Goal: Task Accomplishment & Management: Use online tool/utility

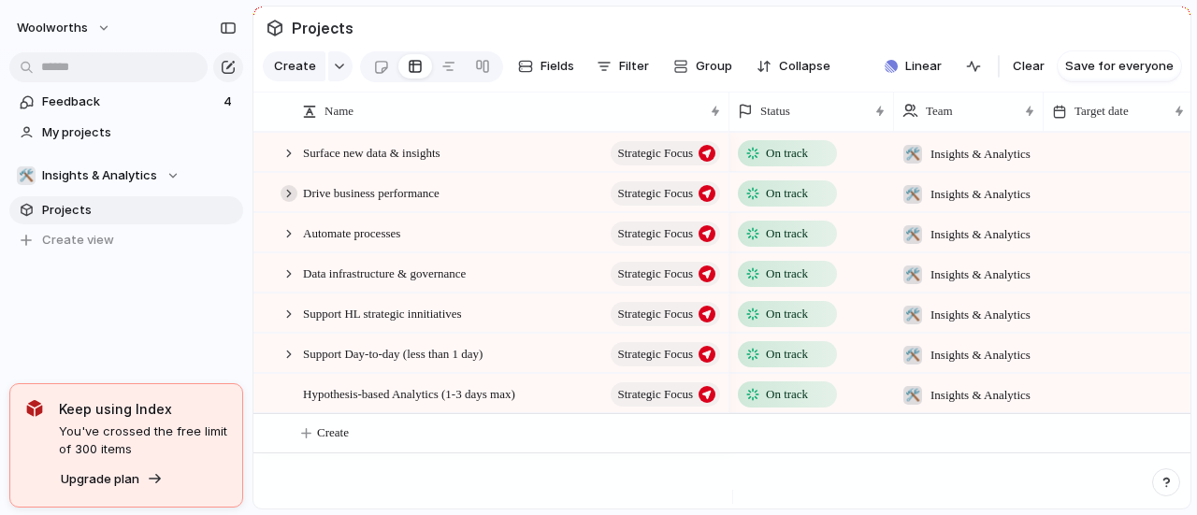
click at [289, 201] on div at bounding box center [289, 193] width 17 height 17
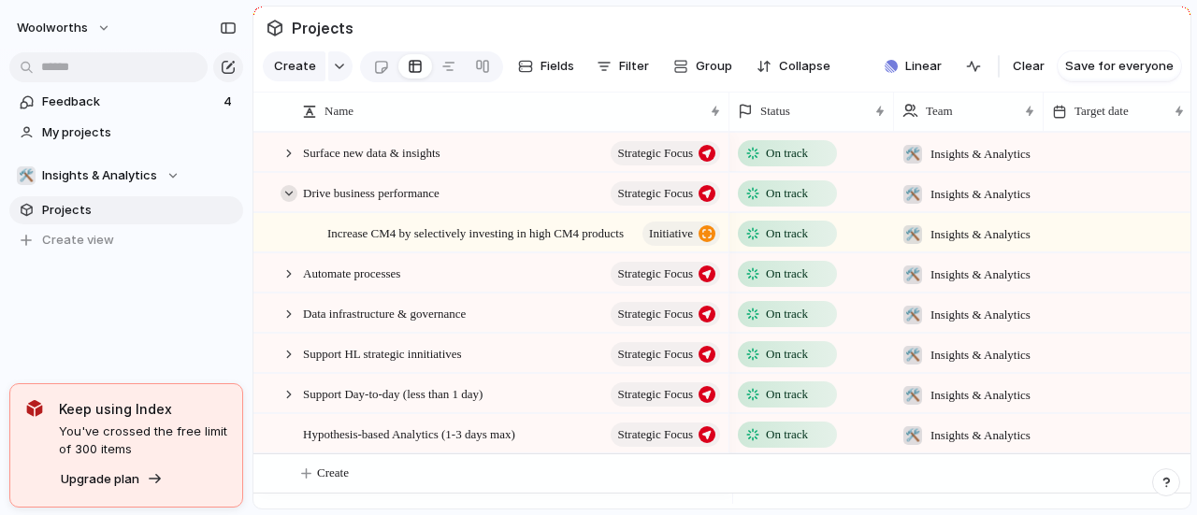
click at [289, 201] on div at bounding box center [289, 193] width 17 height 17
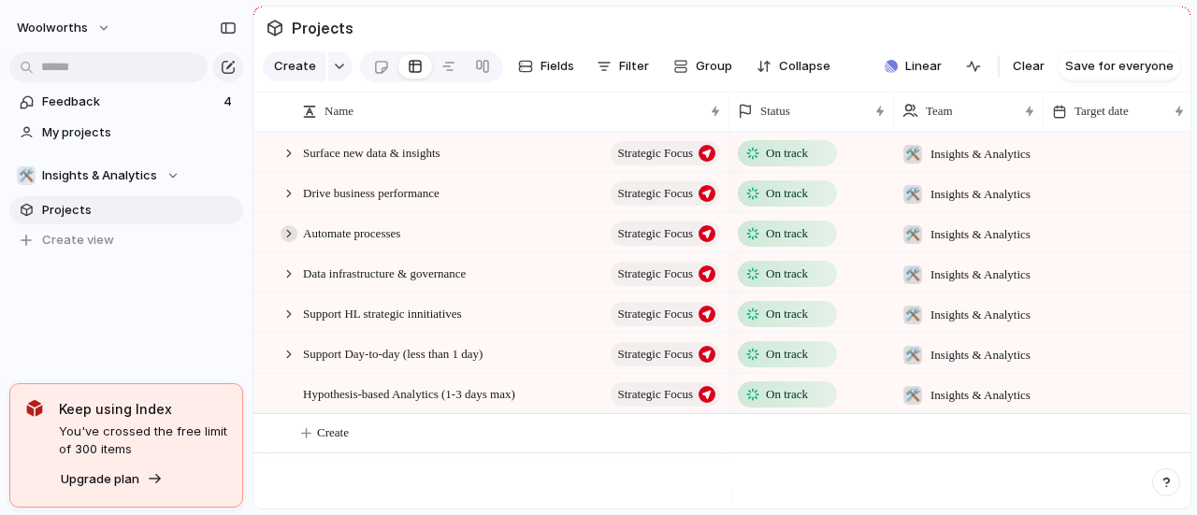
click at [290, 242] on div at bounding box center [289, 233] width 17 height 17
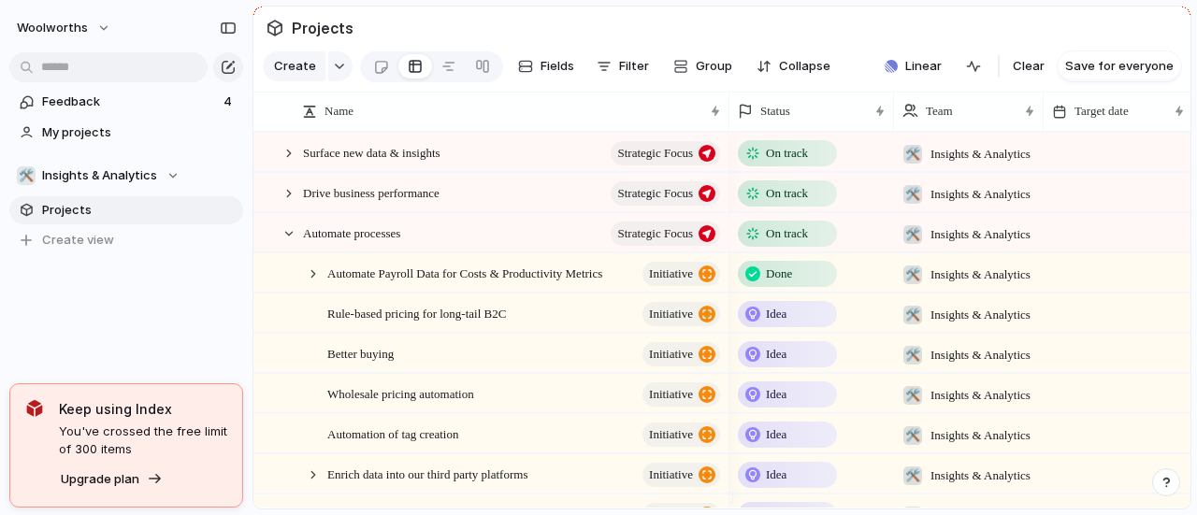
scroll to position [94, 0]
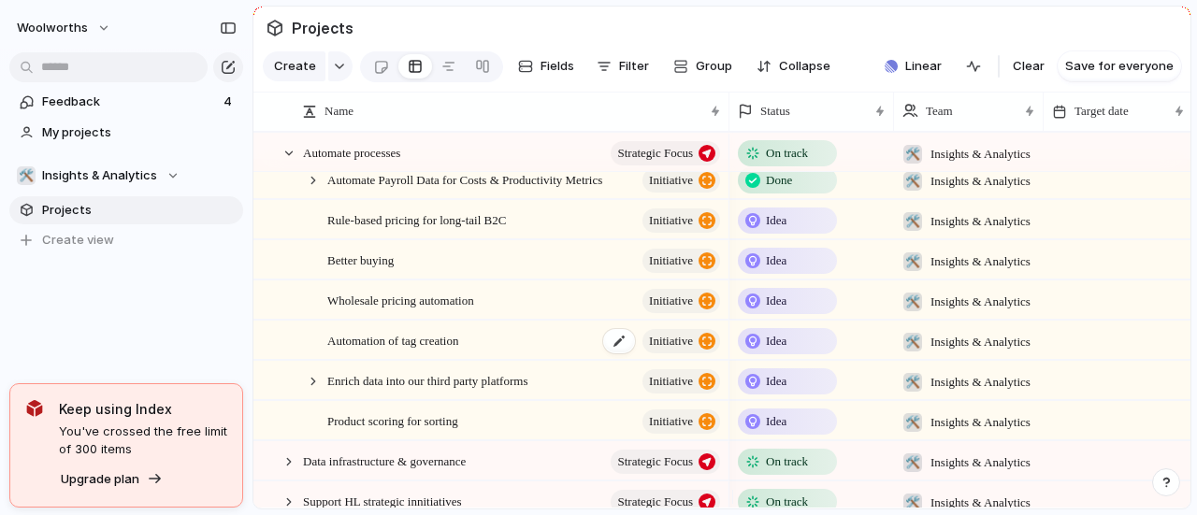
click at [394, 351] on span "Automation of tag creation" at bounding box center [392, 340] width 131 height 22
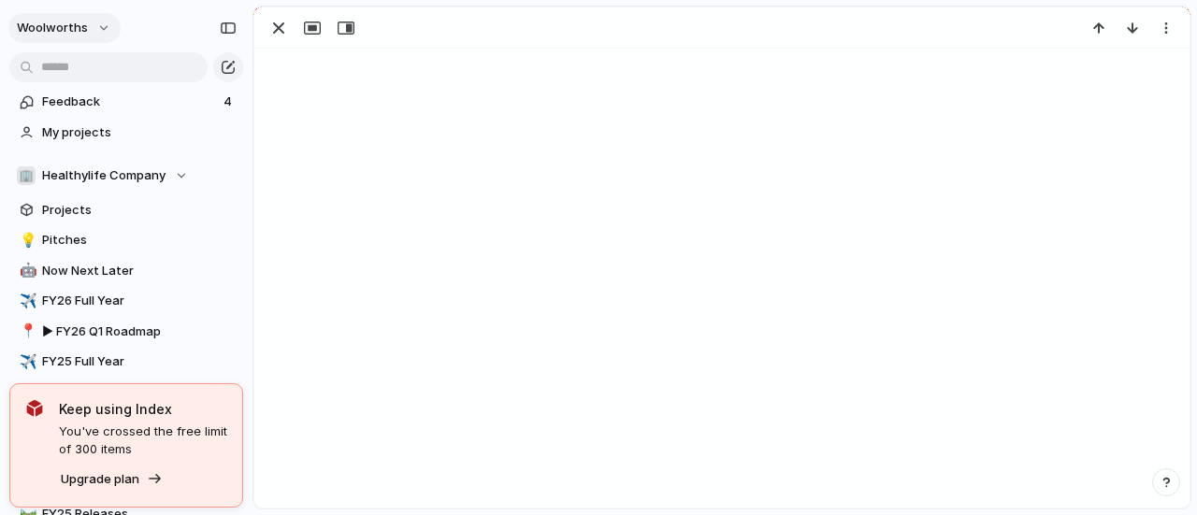
click at [94, 23] on button "woolworths" at bounding box center [64, 28] width 112 height 30
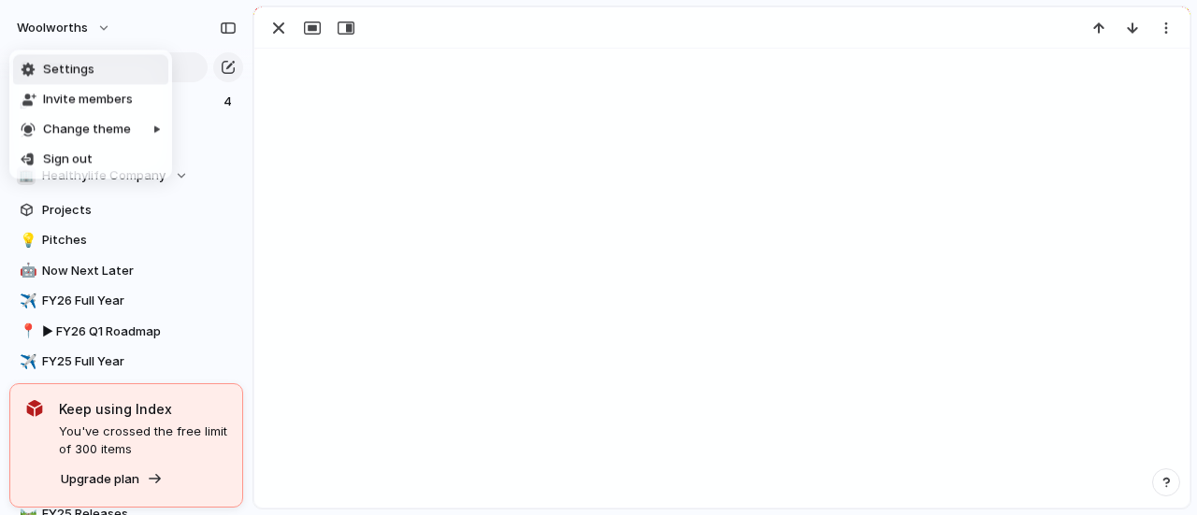
click at [101, 23] on div "Settings Invite members Change theme Sign out" at bounding box center [598, 257] width 1197 height 515
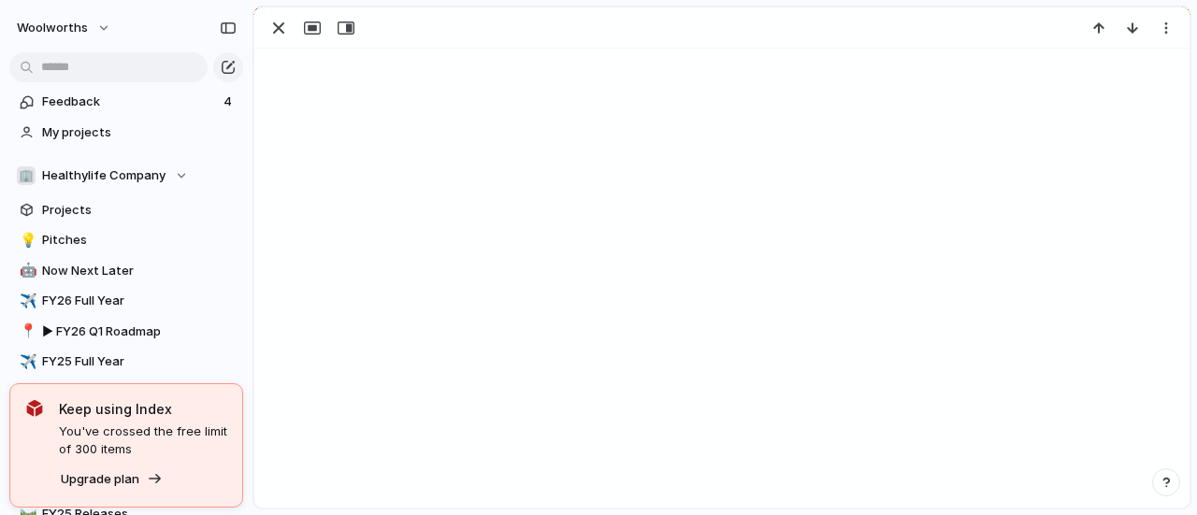
click at [101, 23] on button "woolworths" at bounding box center [64, 28] width 112 height 30
click at [297, 130] on div "Settings Invite members Change theme Sign out" at bounding box center [598, 257] width 1197 height 515
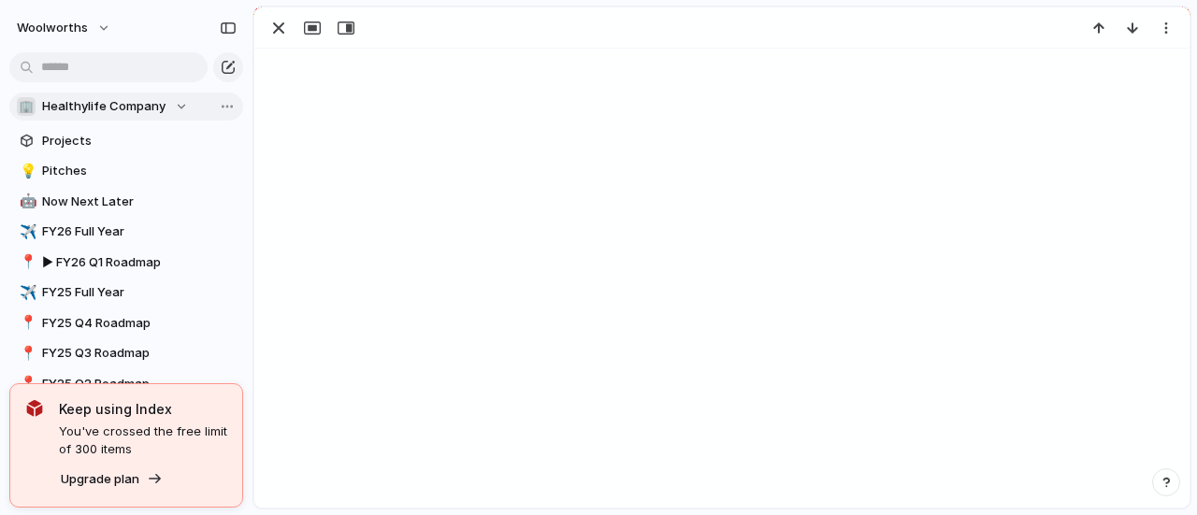
scroll to position [7, 0]
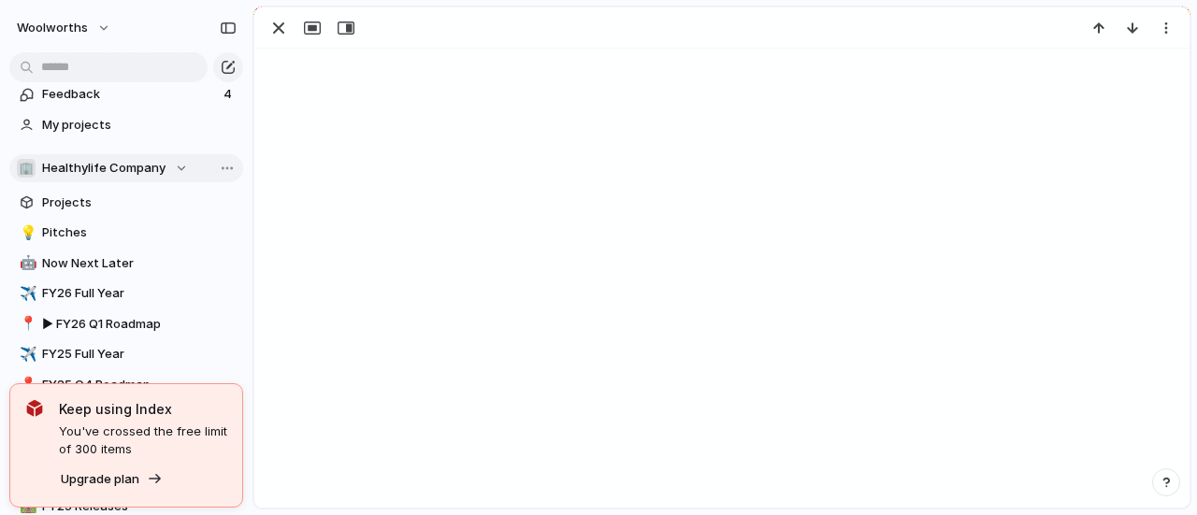
click at [173, 169] on div "🏢 Healthylife Company" at bounding box center [102, 168] width 171 height 19
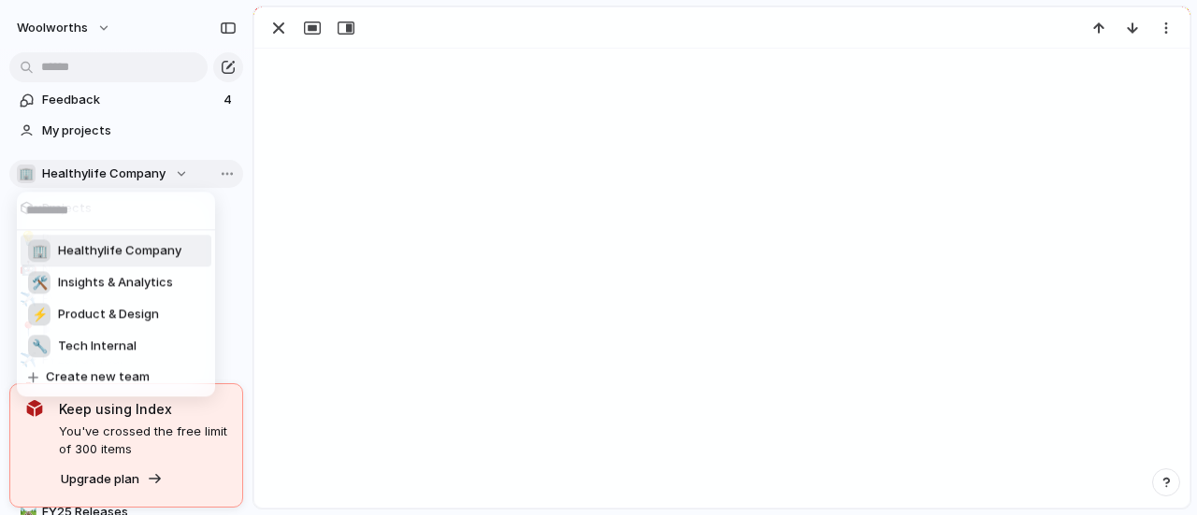
scroll to position [0, 0]
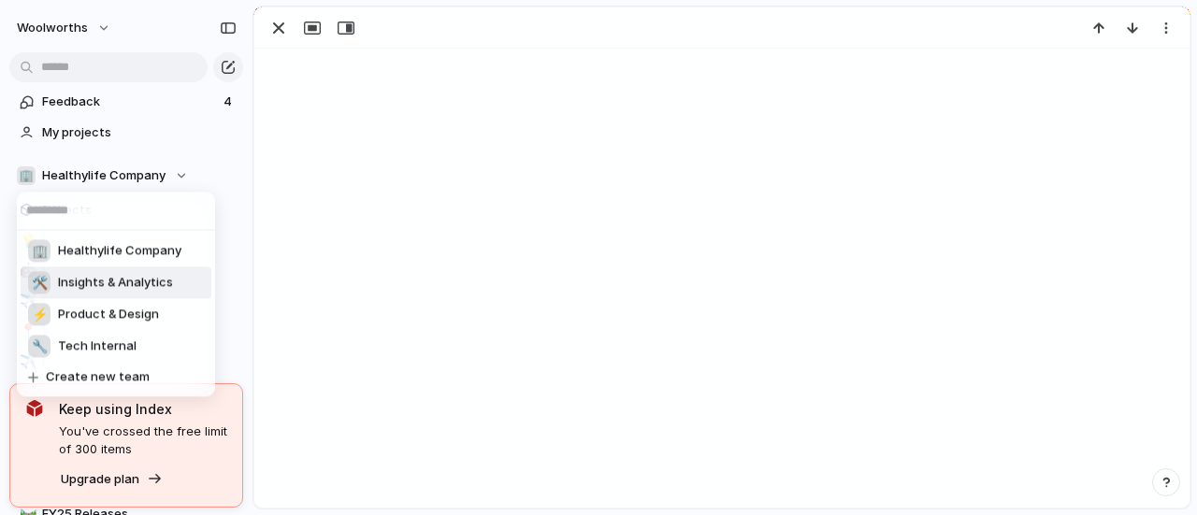
click at [108, 283] on span "Insights & Analytics" at bounding box center [115, 283] width 115 height 19
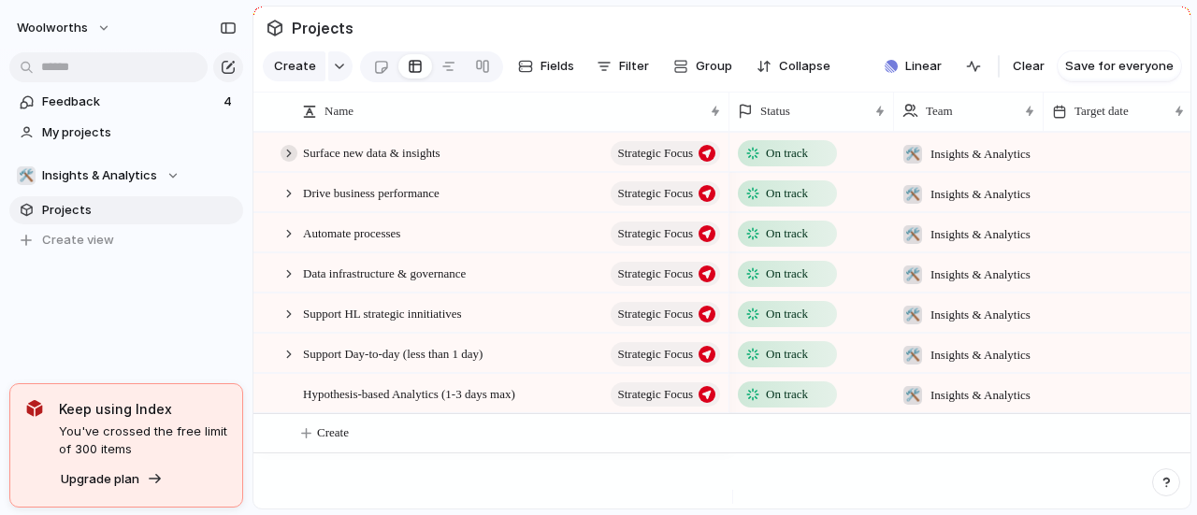
click at [284, 162] on div at bounding box center [289, 153] width 17 height 17
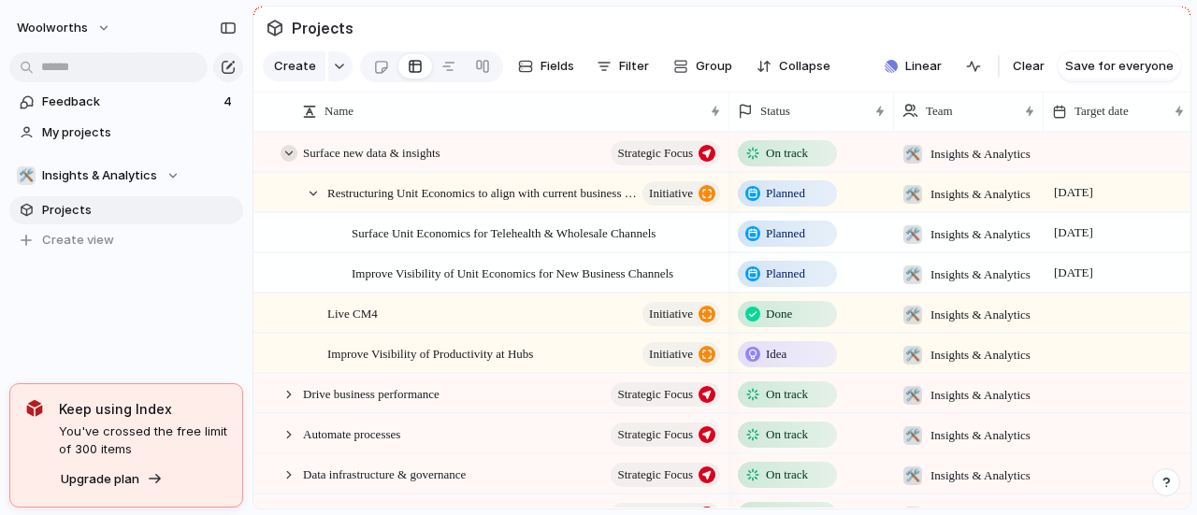
click at [284, 162] on div at bounding box center [289, 153] width 17 height 17
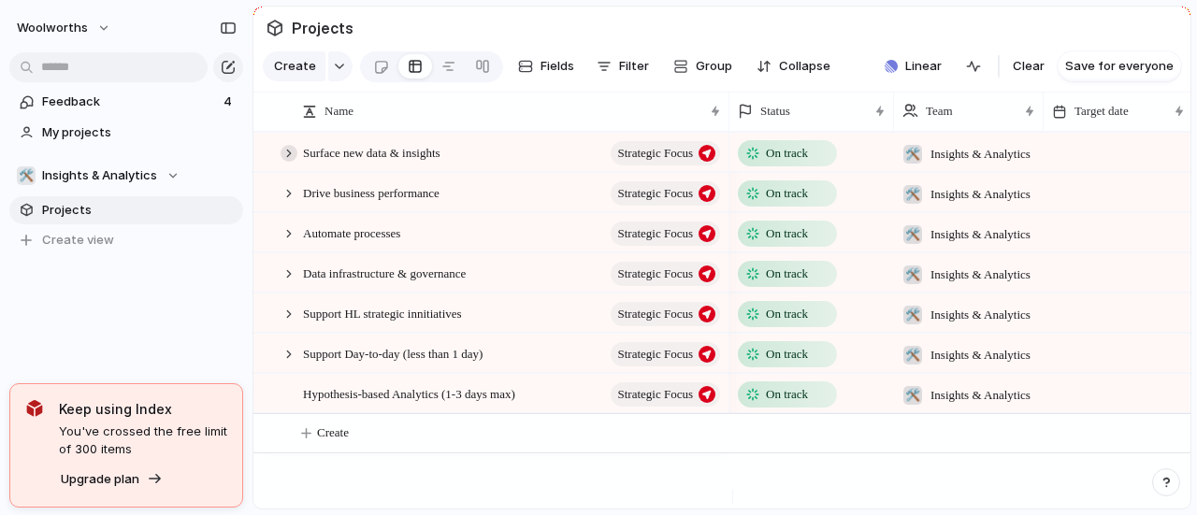
click at [284, 162] on div at bounding box center [289, 153] width 17 height 17
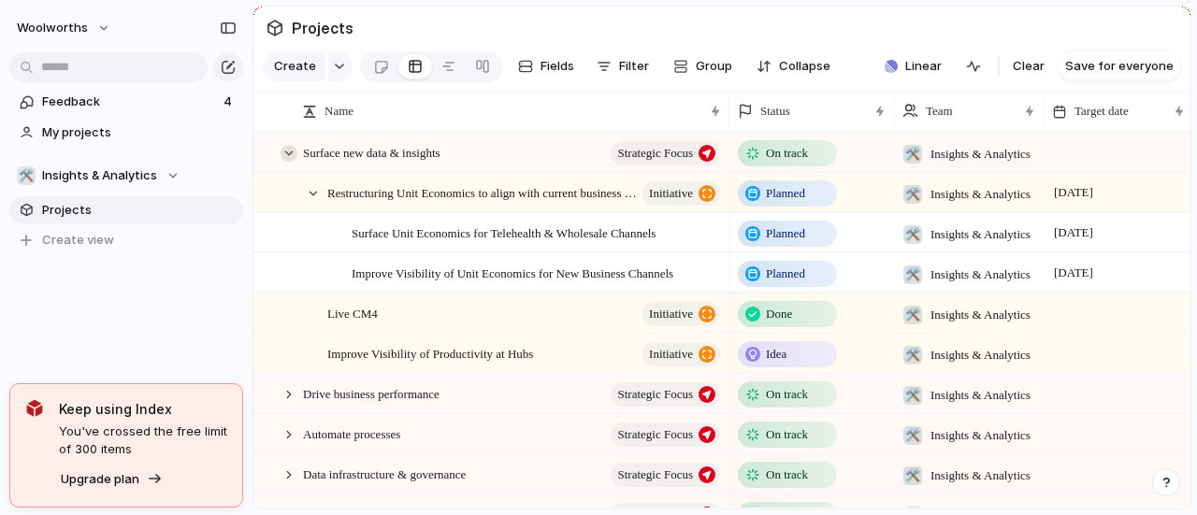
click at [284, 162] on div at bounding box center [289, 153] width 17 height 17
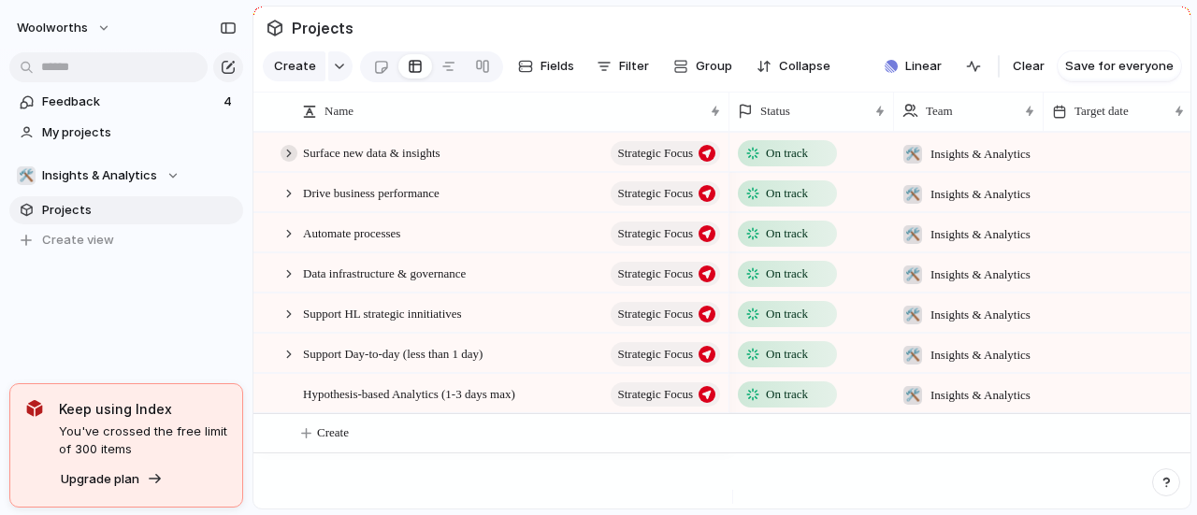
click at [281, 162] on div at bounding box center [289, 153] width 17 height 17
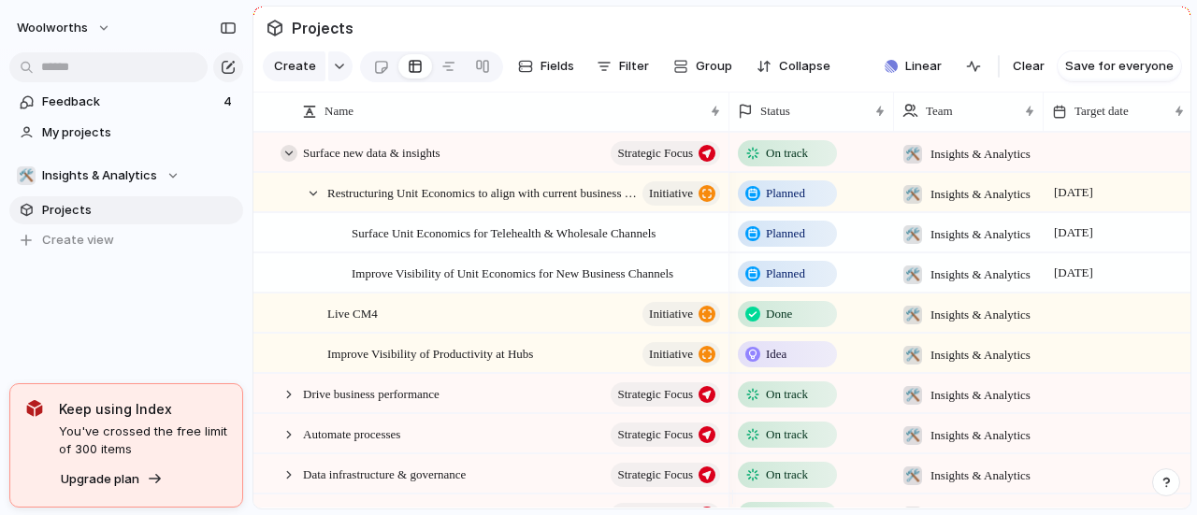
click at [281, 162] on div at bounding box center [289, 153] width 17 height 17
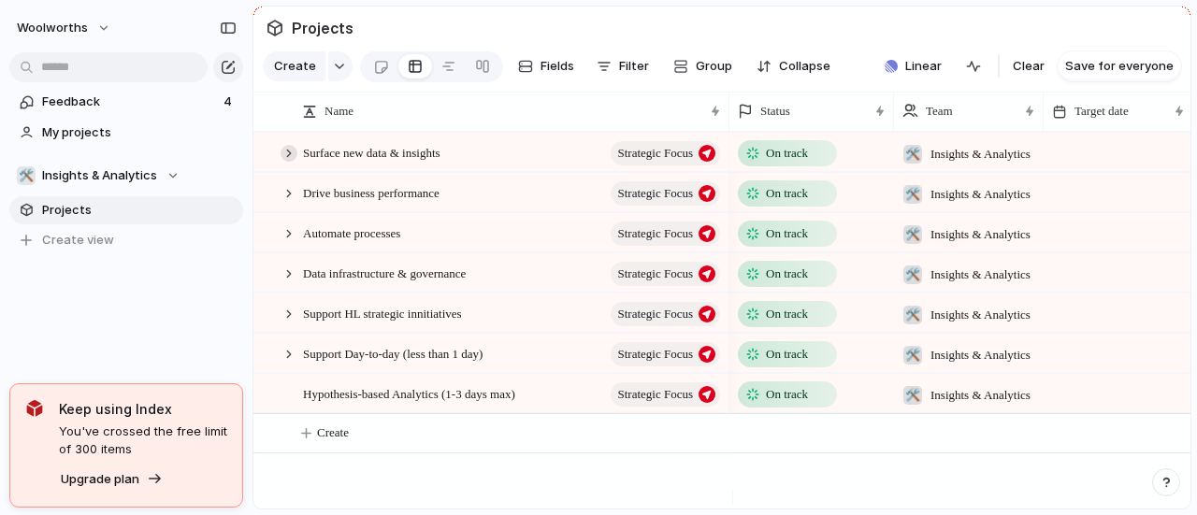
click at [293, 162] on div at bounding box center [289, 153] width 17 height 17
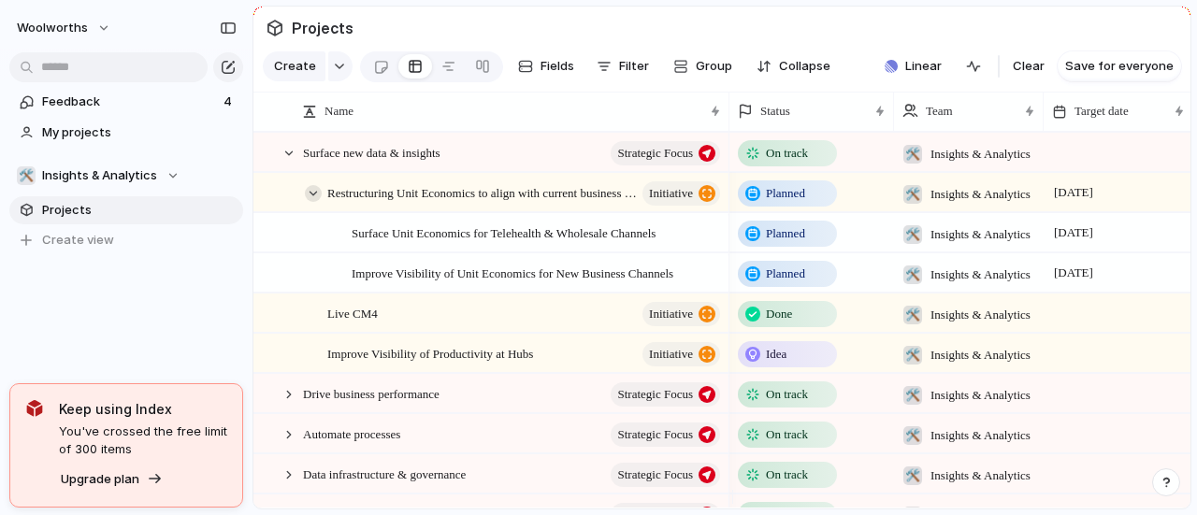
click at [312, 202] on div at bounding box center [313, 193] width 17 height 17
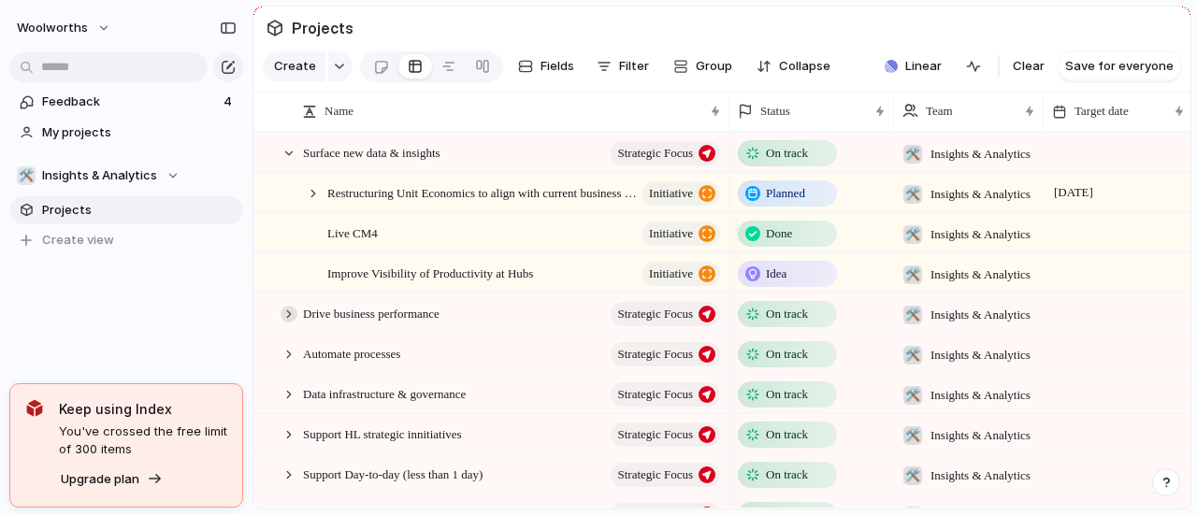
click at [281, 323] on div at bounding box center [289, 314] width 17 height 17
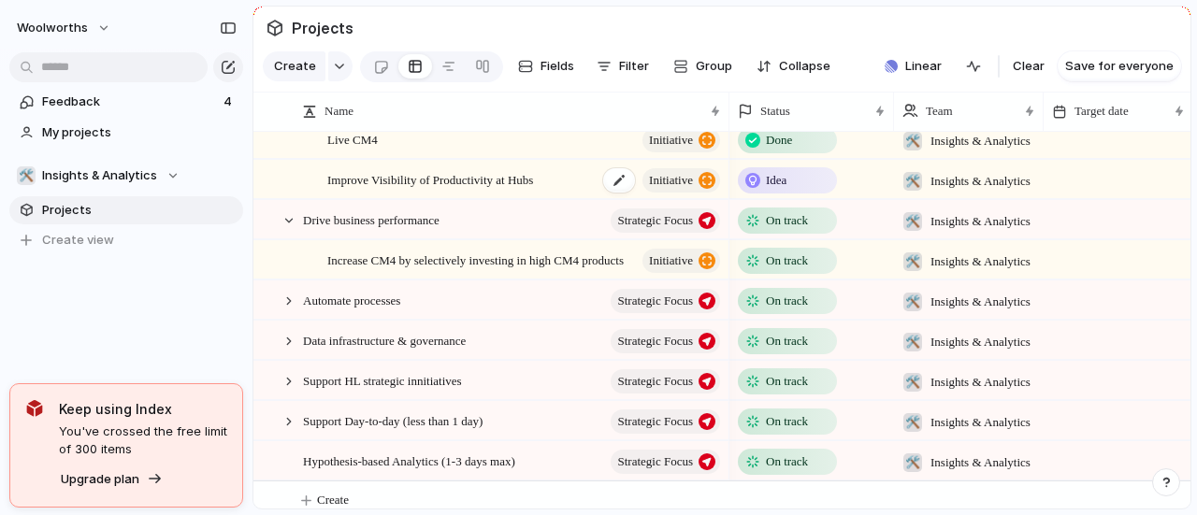
scroll to position [94, 0]
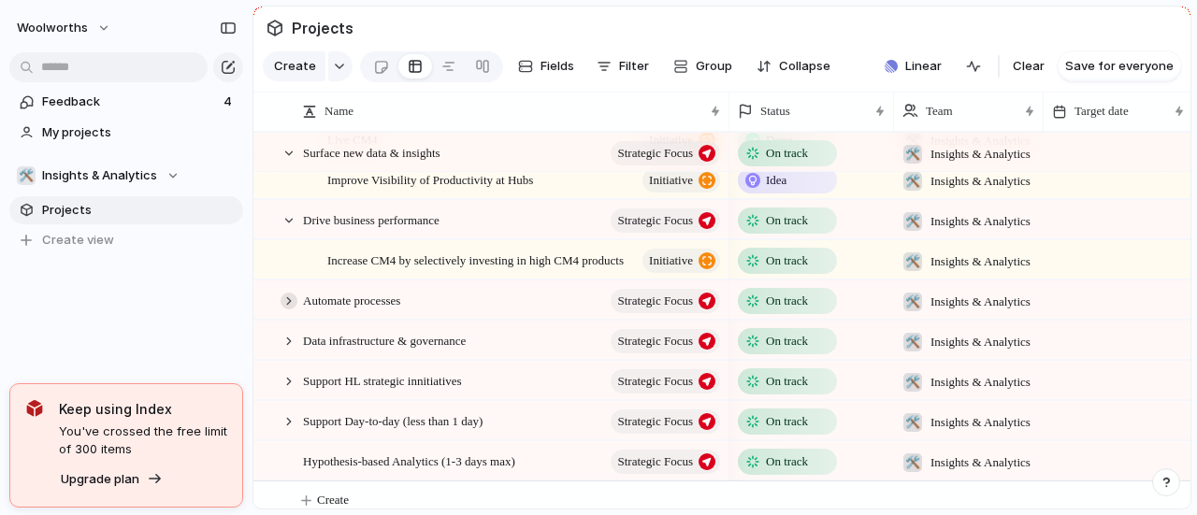
click at [288, 309] on div at bounding box center [289, 301] width 17 height 17
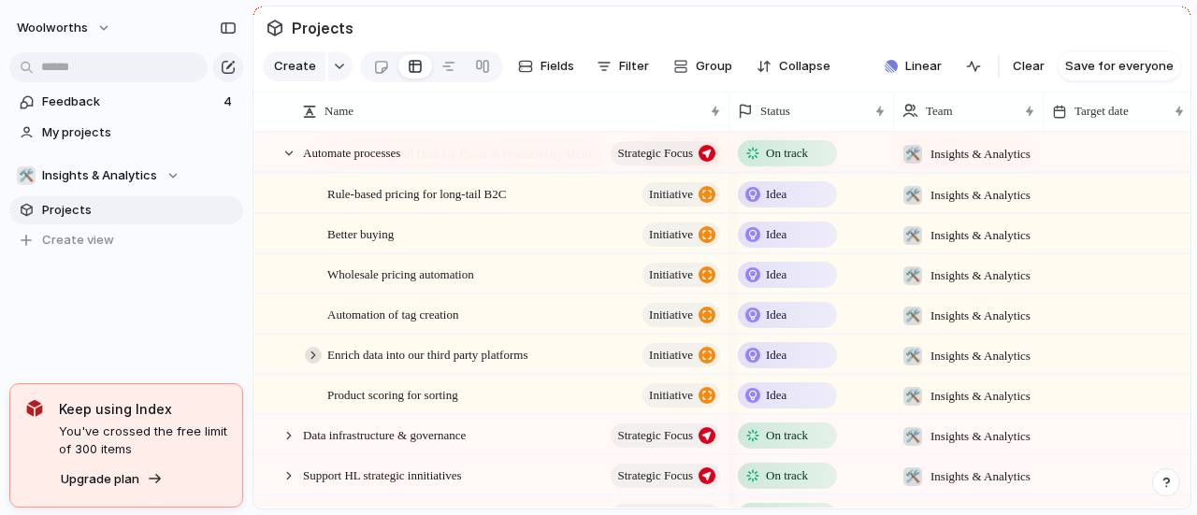
scroll to position [374, 0]
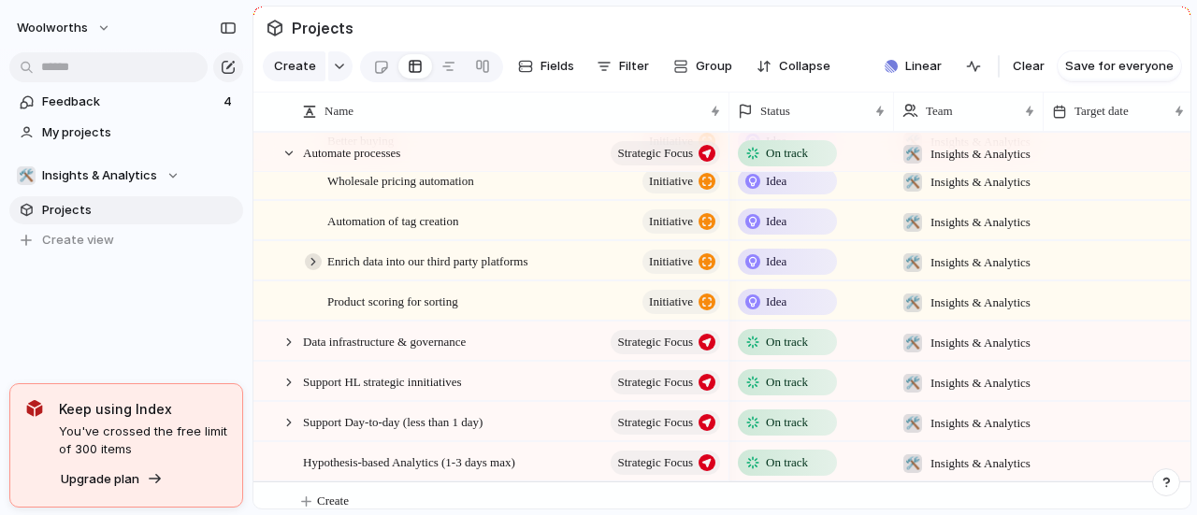
click at [310, 270] on div at bounding box center [313, 261] width 17 height 17
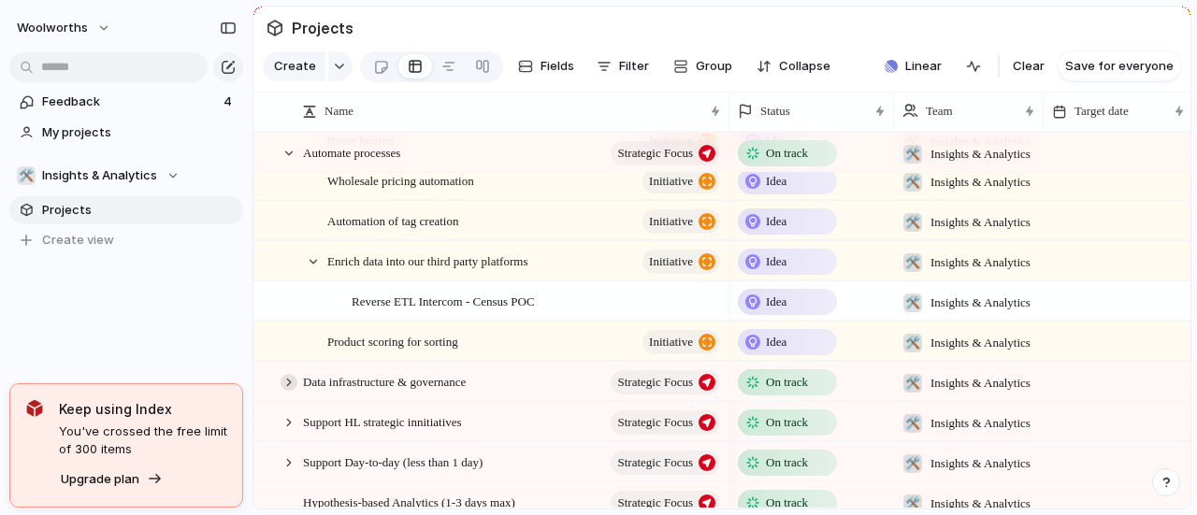
click at [285, 391] on div at bounding box center [289, 382] width 17 height 17
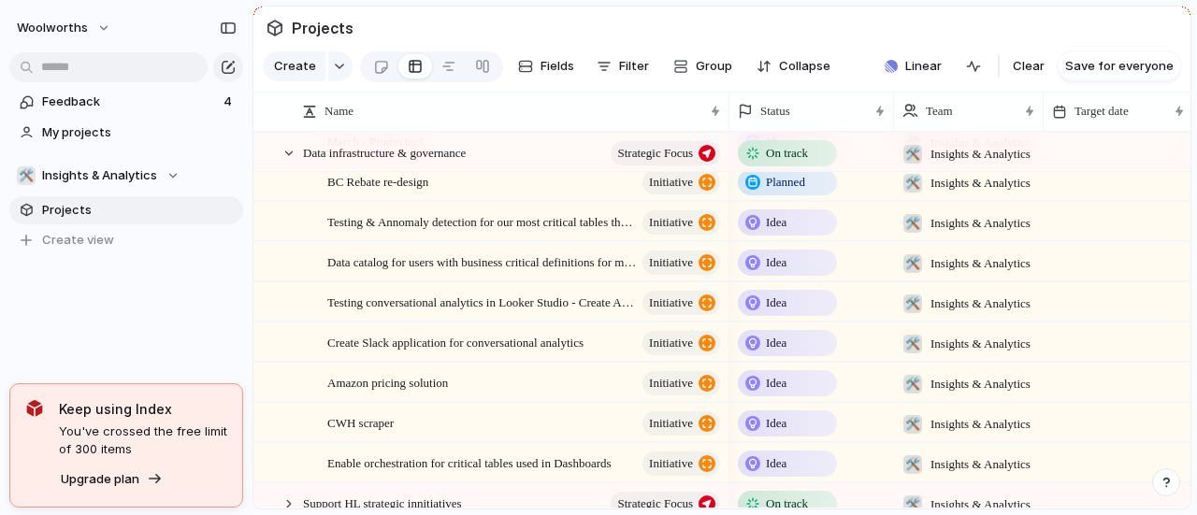
scroll to position [748, 0]
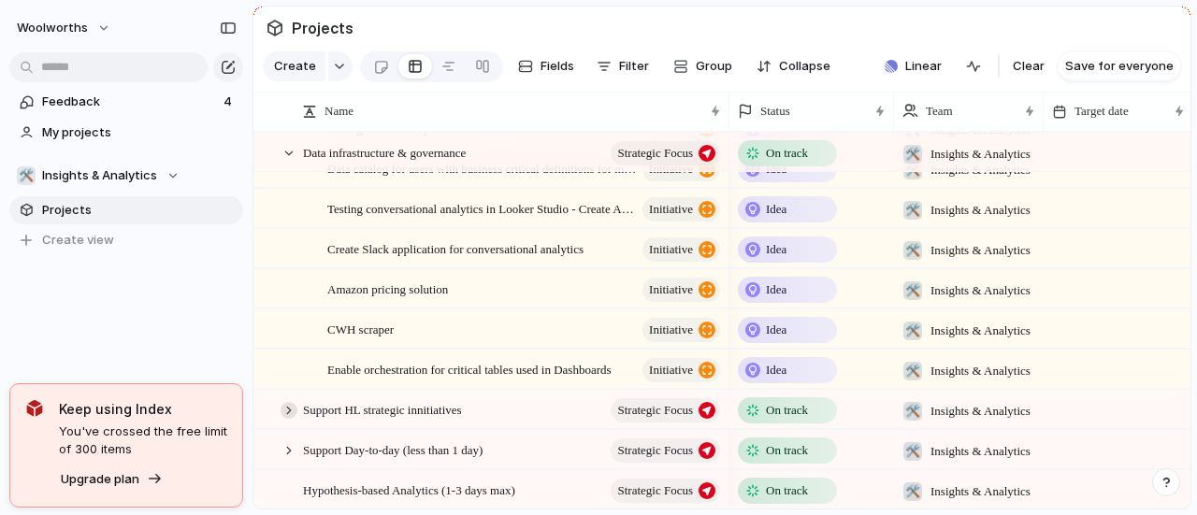
click at [290, 419] on div at bounding box center [289, 410] width 17 height 17
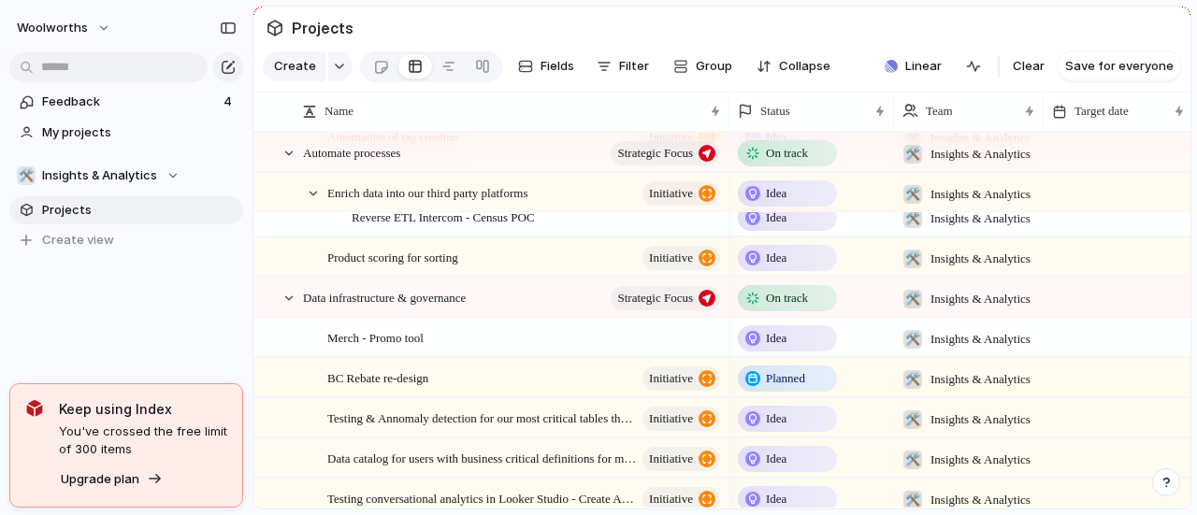
scroll to position [0, 0]
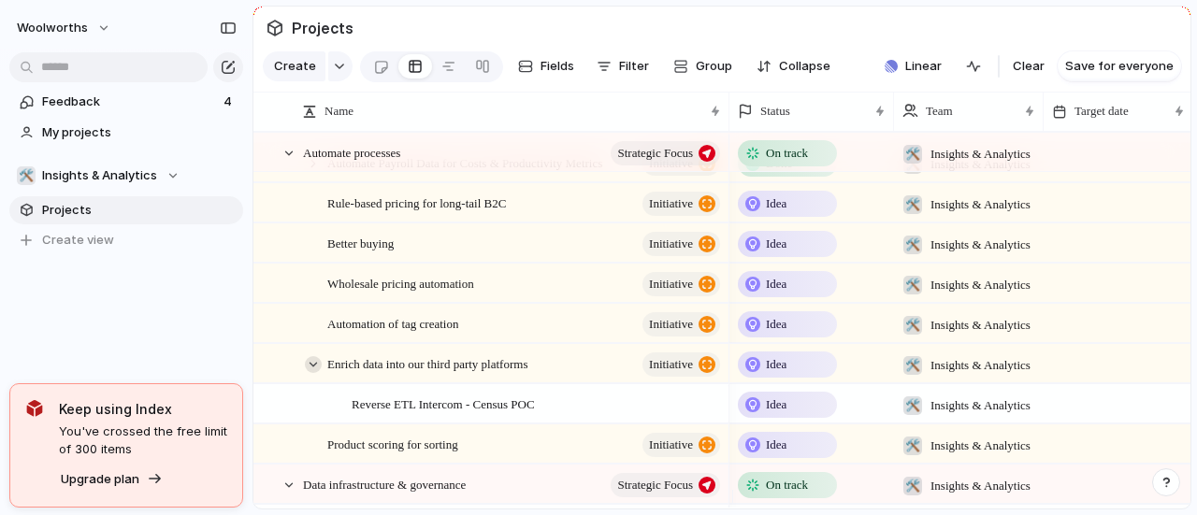
click at [305, 373] on div at bounding box center [313, 364] width 17 height 17
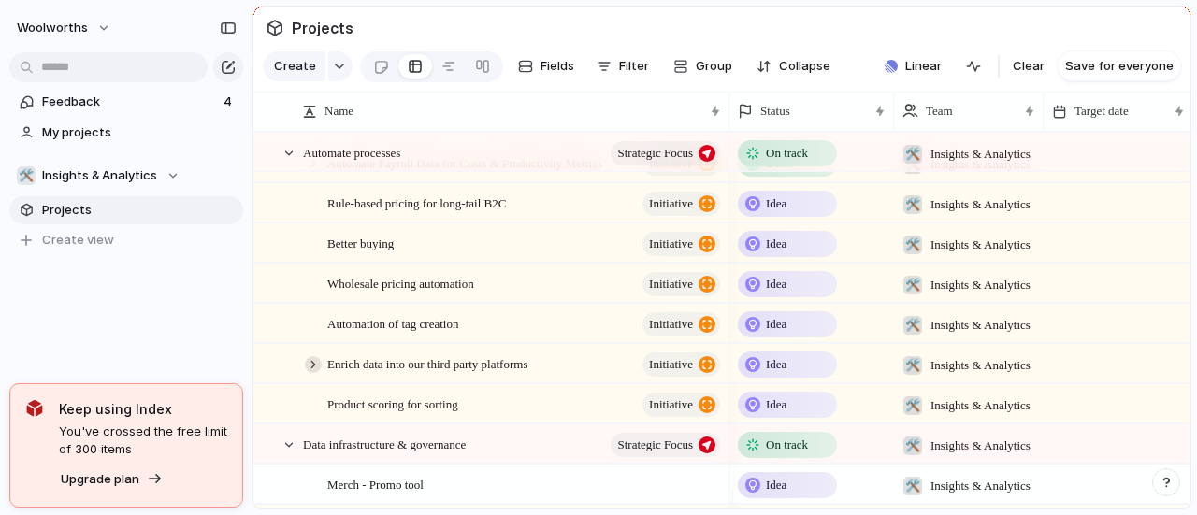
click at [307, 373] on div at bounding box center [313, 364] width 17 height 17
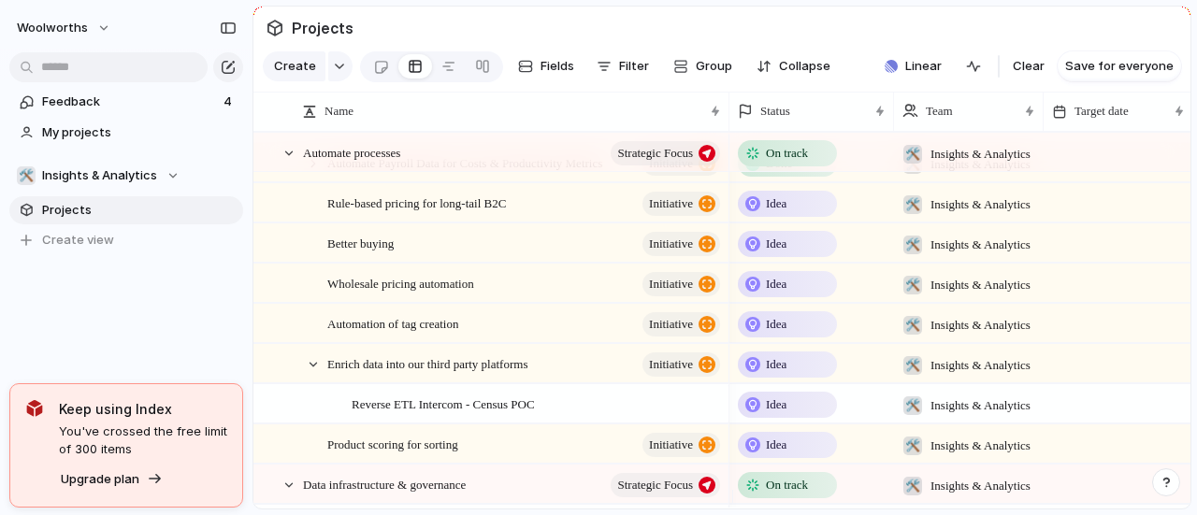
scroll to position [926, 0]
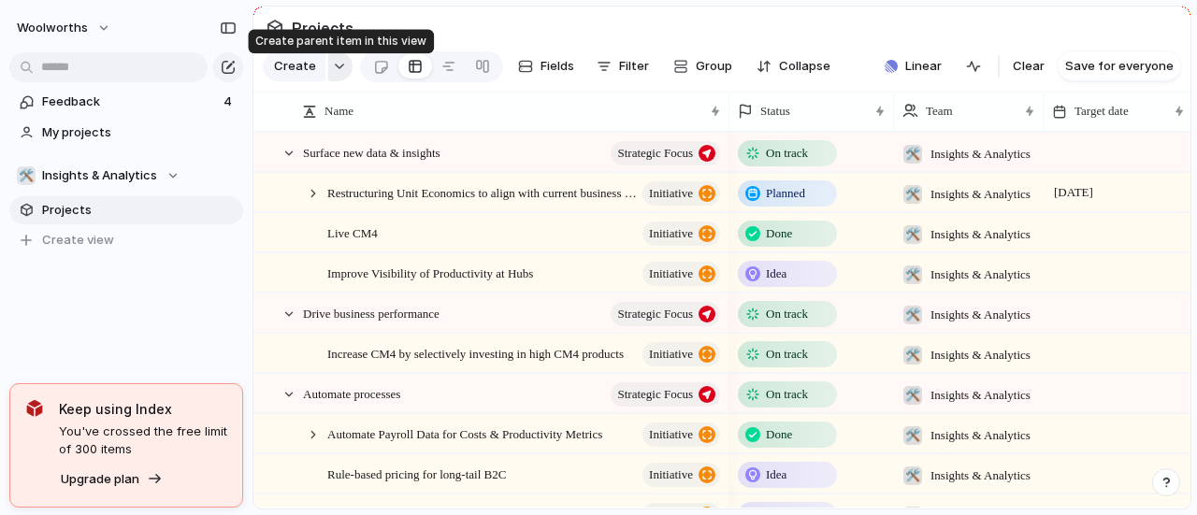
click at [338, 70] on div "button" at bounding box center [339, 66] width 13 height 7
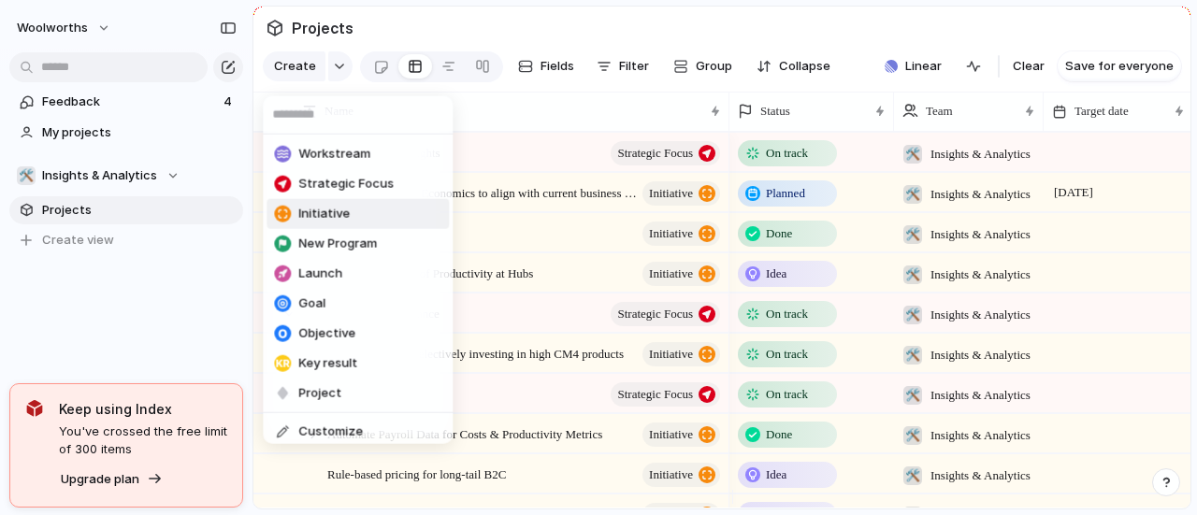
click at [370, 218] on li "Initiative" at bounding box center [357, 214] width 182 height 30
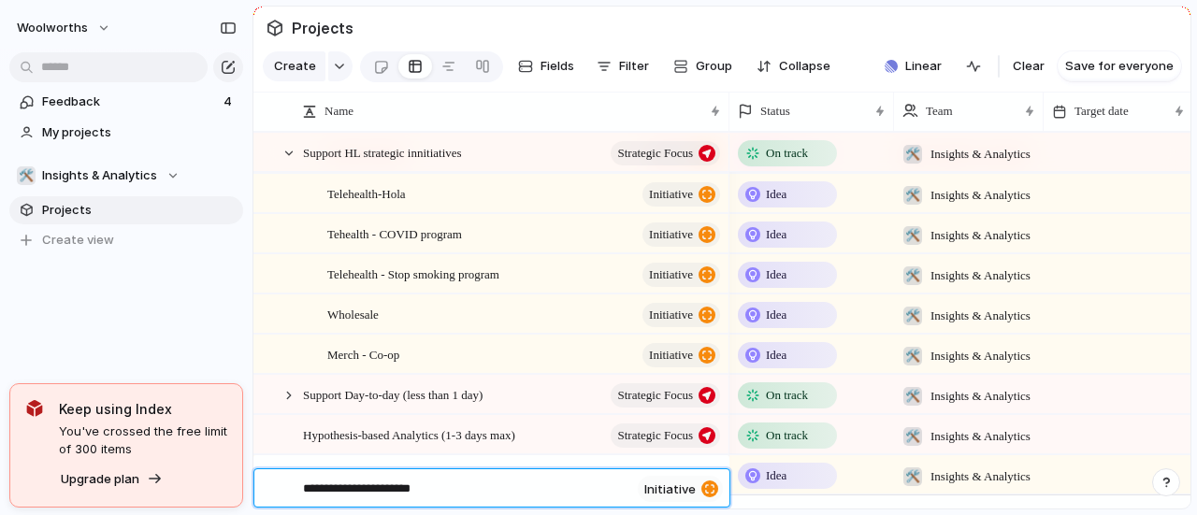
type textarea "**********"
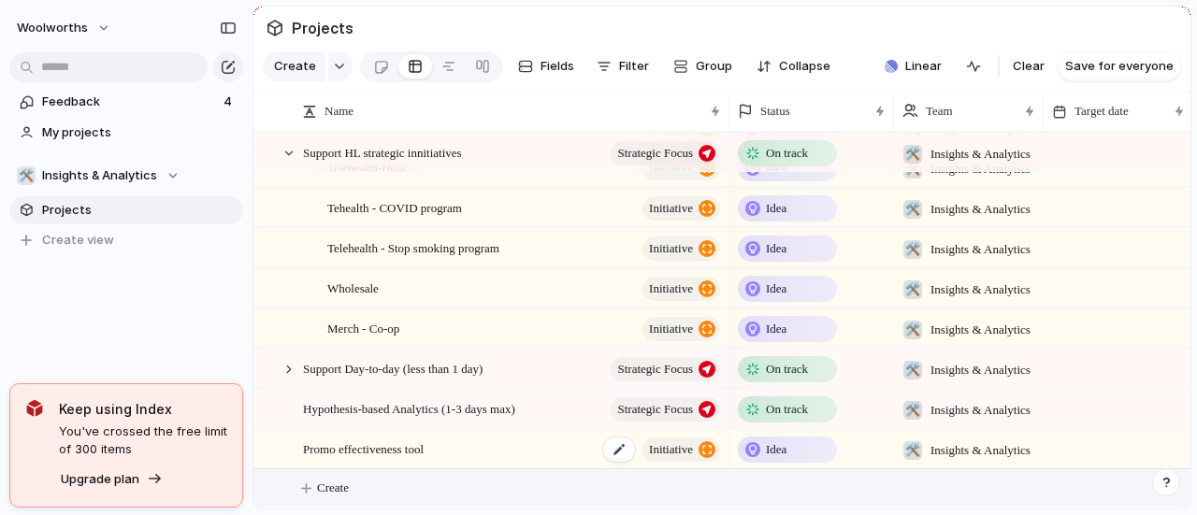
click at [421, 452] on span "Promo effectiveness tool" at bounding box center [363, 449] width 121 height 22
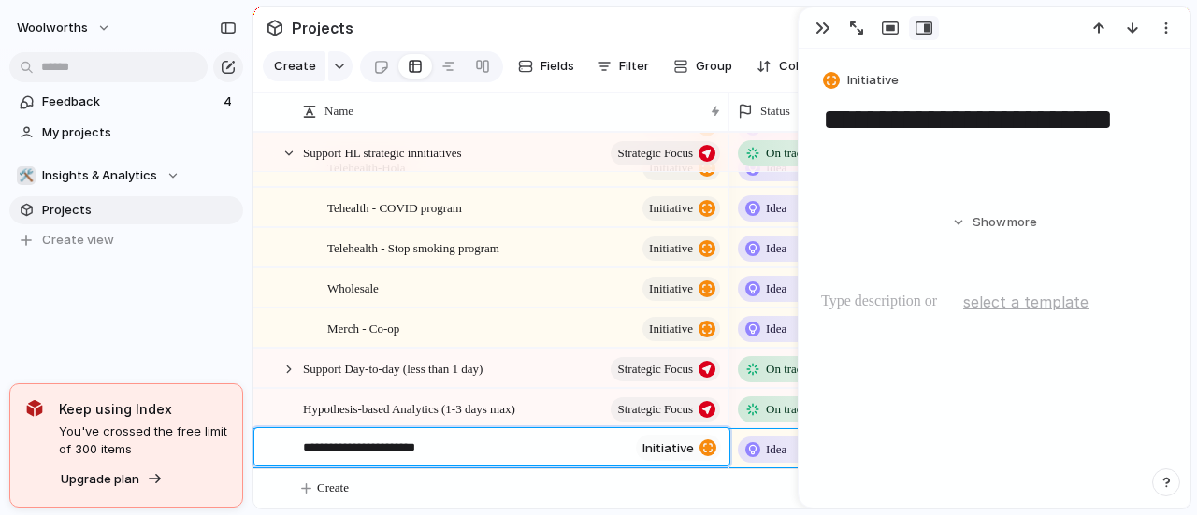
click at [416, 448] on textarea "**********" at bounding box center [465, 450] width 325 height 22
click at [381, 446] on textarea "**********" at bounding box center [465, 450] width 325 height 22
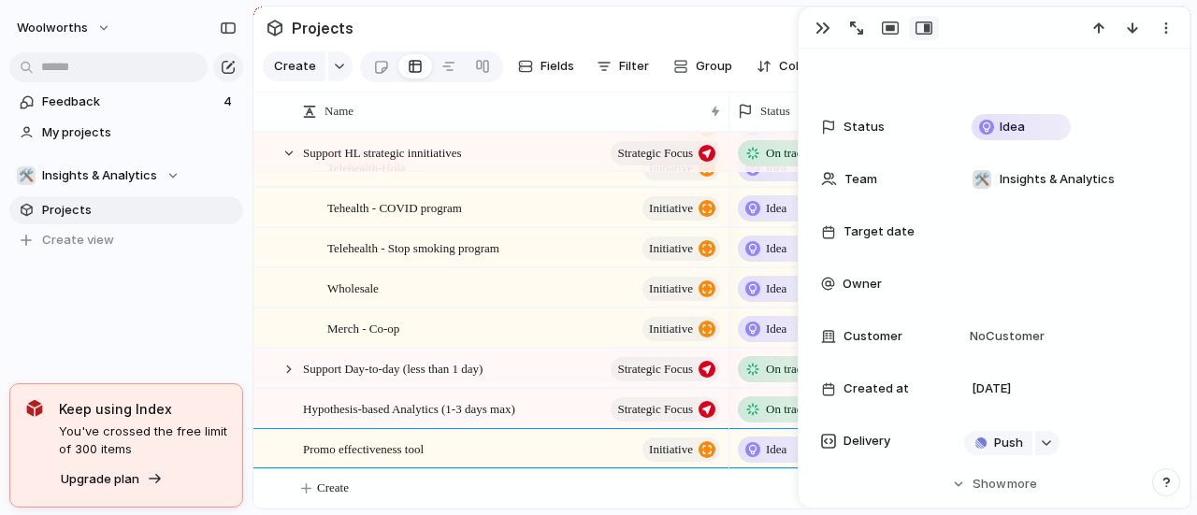
scroll to position [187, 0]
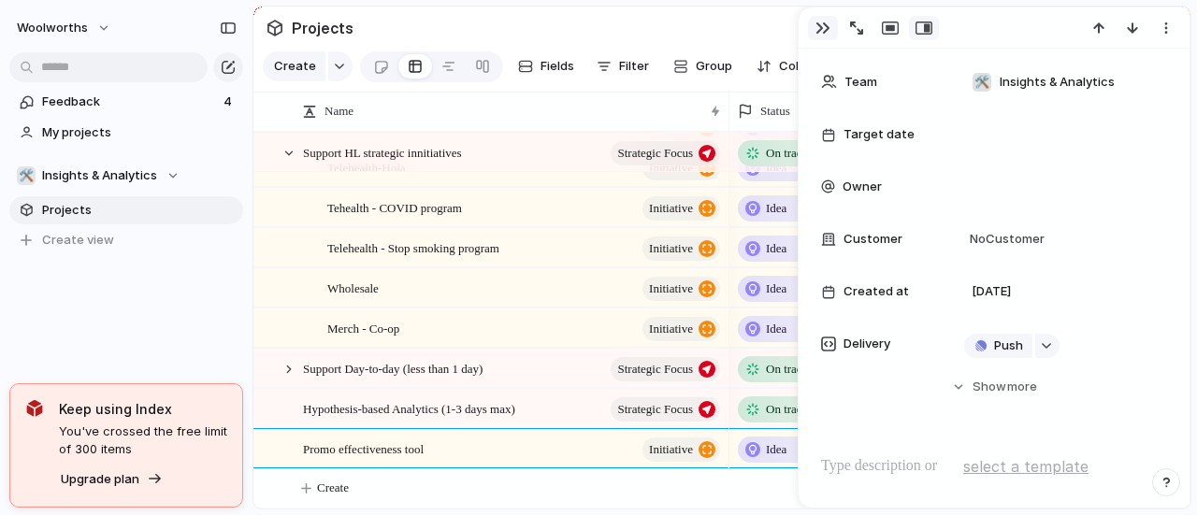
click at [828, 25] on button "button" at bounding box center [823, 28] width 30 height 24
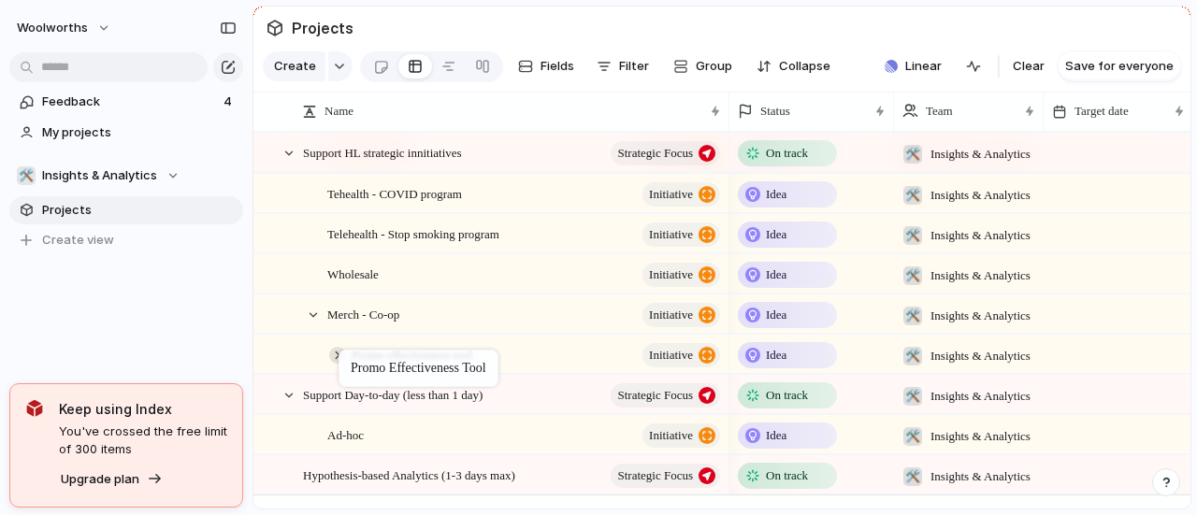
drag, startPoint x: 353, startPoint y: 448, endPoint x: 343, endPoint y: 361, distance: 87.5
drag, startPoint x: 363, startPoint y: 370, endPoint x: 324, endPoint y: 306, distance: 75.5
click at [356, 324] on span "Promo effectiveness tool" at bounding box center [387, 314] width 121 height 22
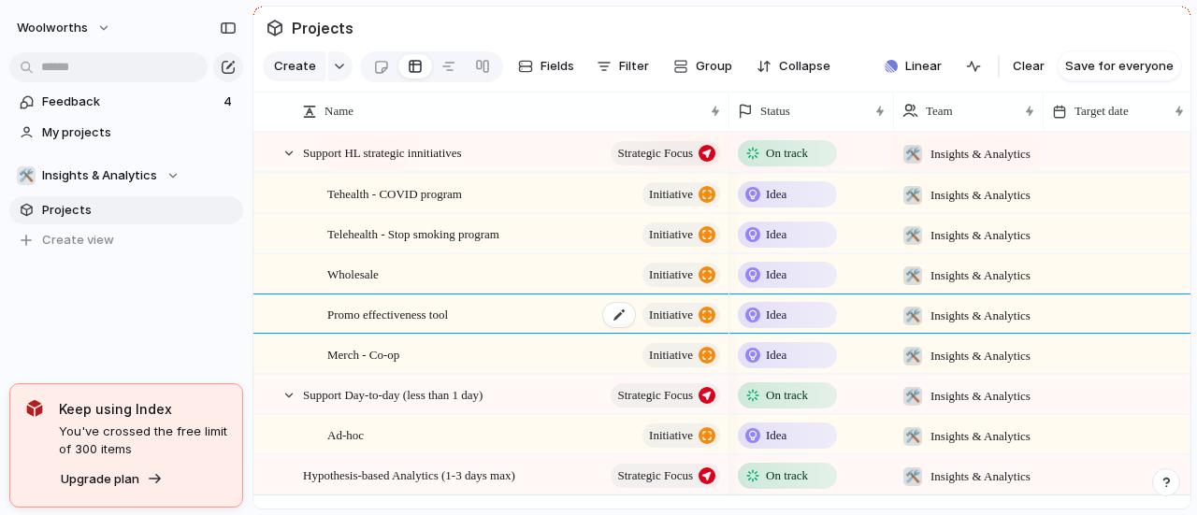
click at [356, 324] on span "Promo effectiveness tool" at bounding box center [387, 314] width 121 height 22
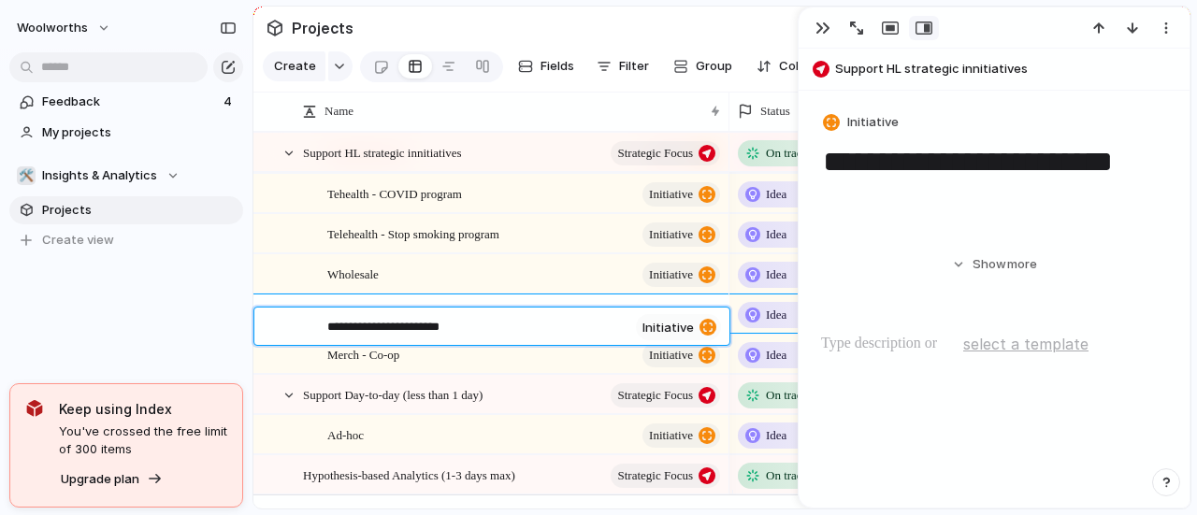
click at [325, 328] on div "**********" at bounding box center [469, 327] width 333 height 38
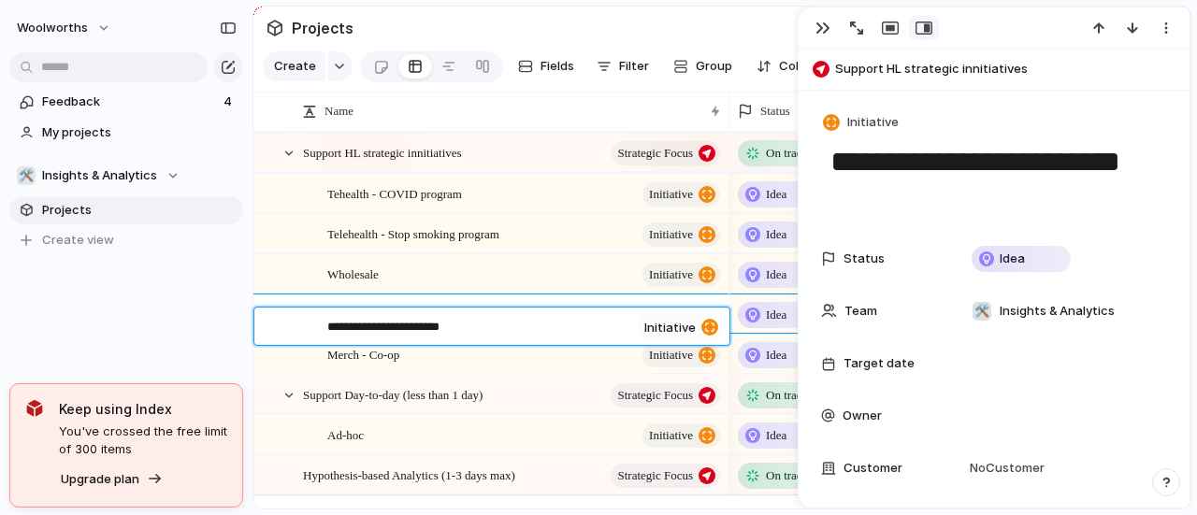
click at [325, 328] on div "**********" at bounding box center [470, 327] width 335 height 38
click at [334, 330] on textarea "**********" at bounding box center [478, 329] width 303 height 22
click at [329, 328] on textarea "**********" at bounding box center [478, 329] width 303 height 22
type textarea "**********"
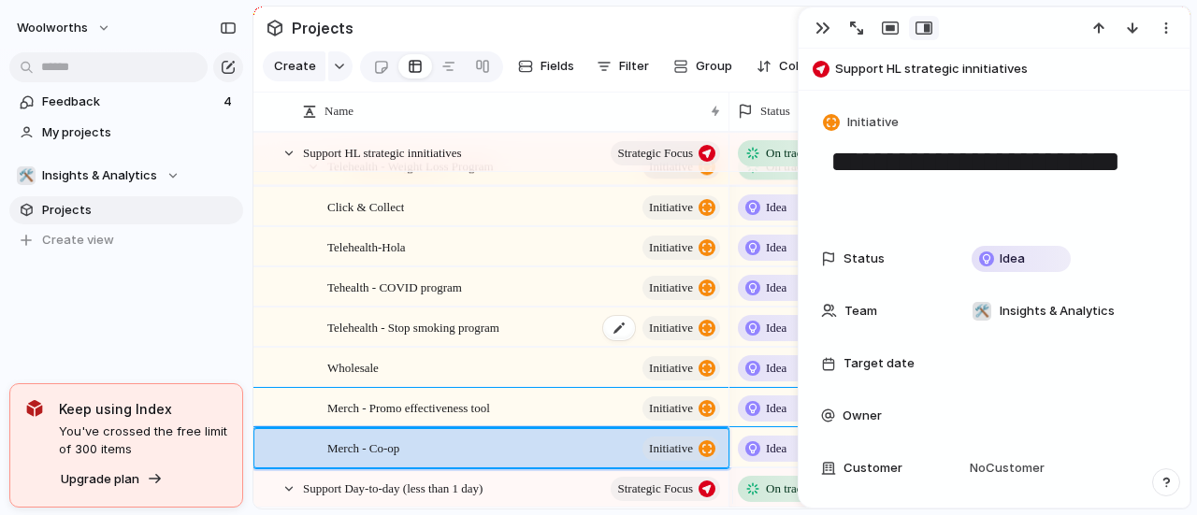
scroll to position [871, 0]
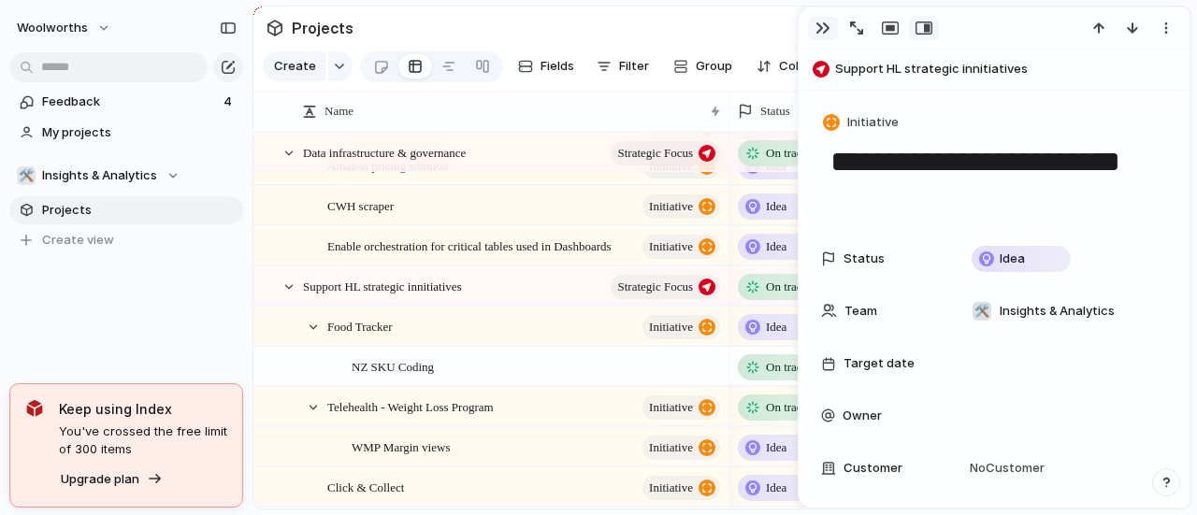
click at [825, 22] on div "button" at bounding box center [822, 28] width 15 height 15
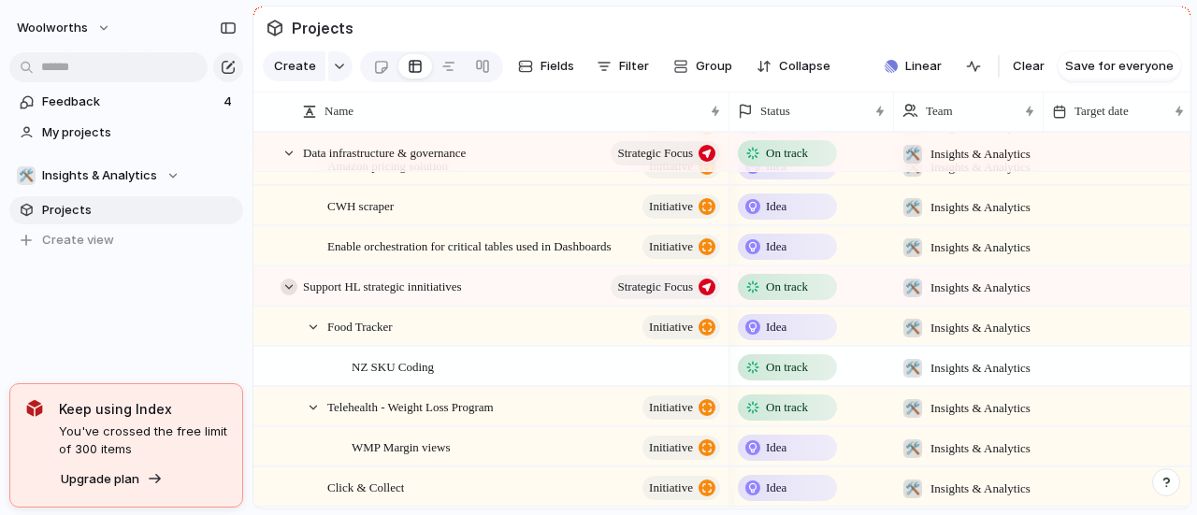
click at [286, 295] on div at bounding box center [289, 287] width 17 height 17
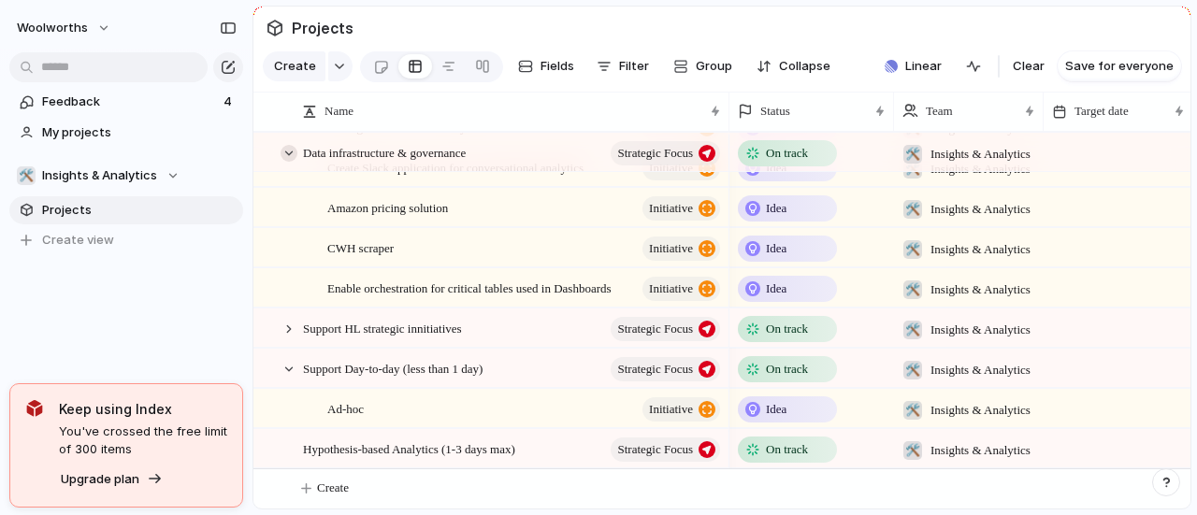
click at [289, 162] on div at bounding box center [289, 153] width 17 height 17
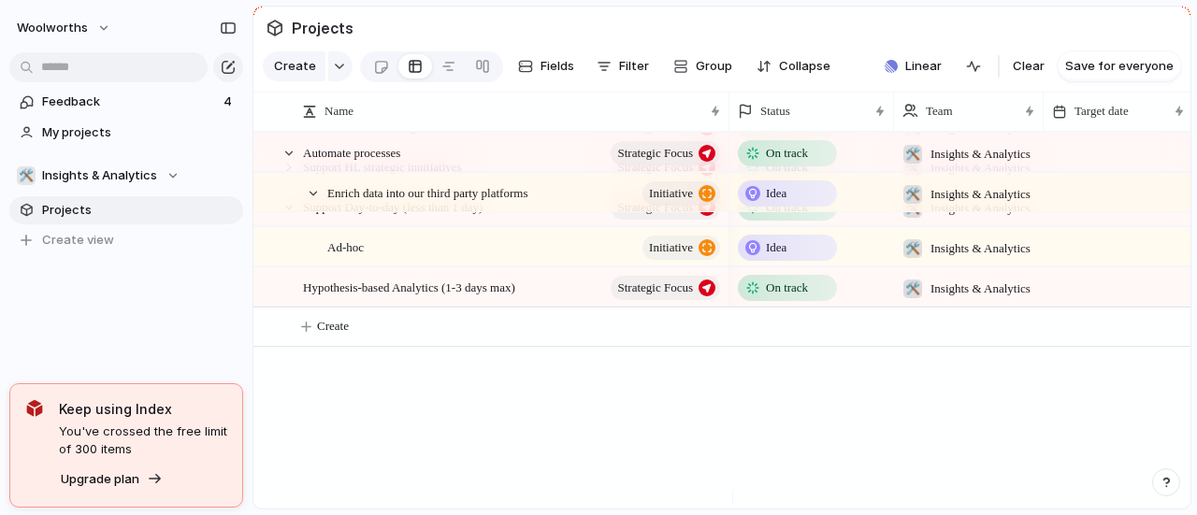
scroll to position [482, 0]
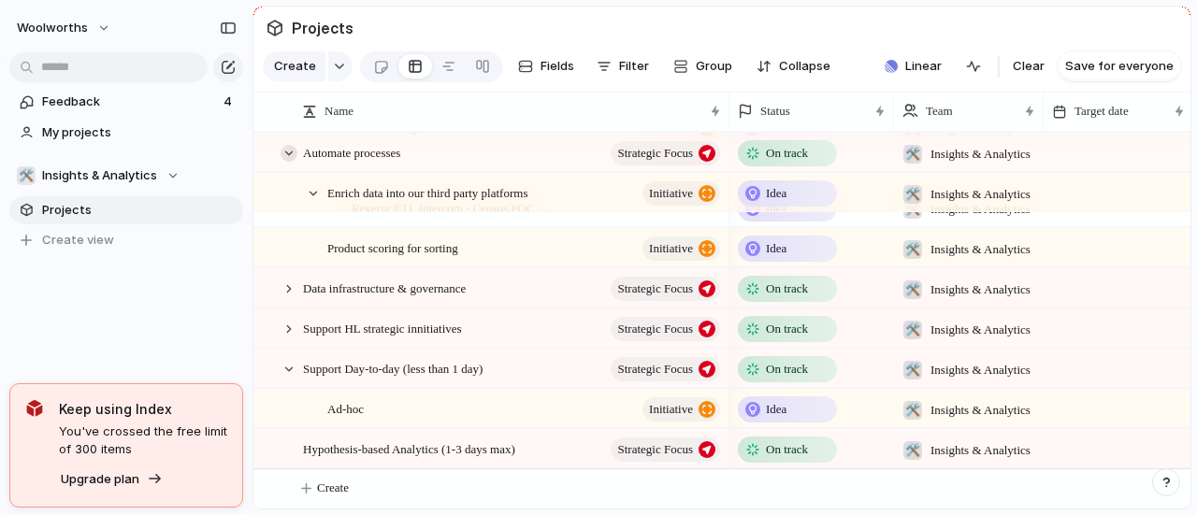
click at [289, 162] on div at bounding box center [289, 153] width 17 height 17
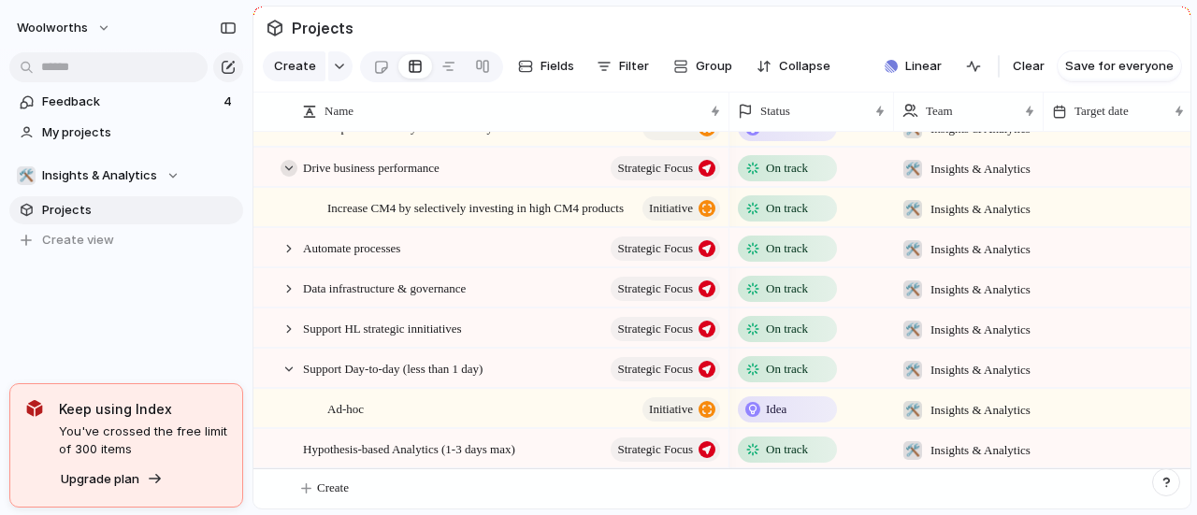
click at [286, 164] on div at bounding box center [289, 168] width 17 height 17
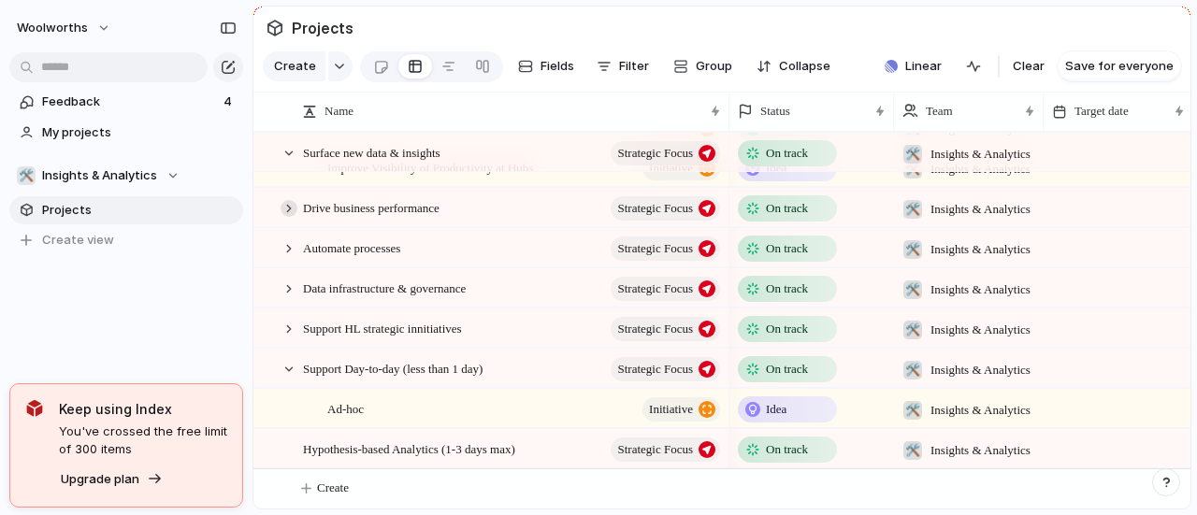
scroll to position [120, 0]
click at [289, 369] on div at bounding box center [289, 369] width 17 height 17
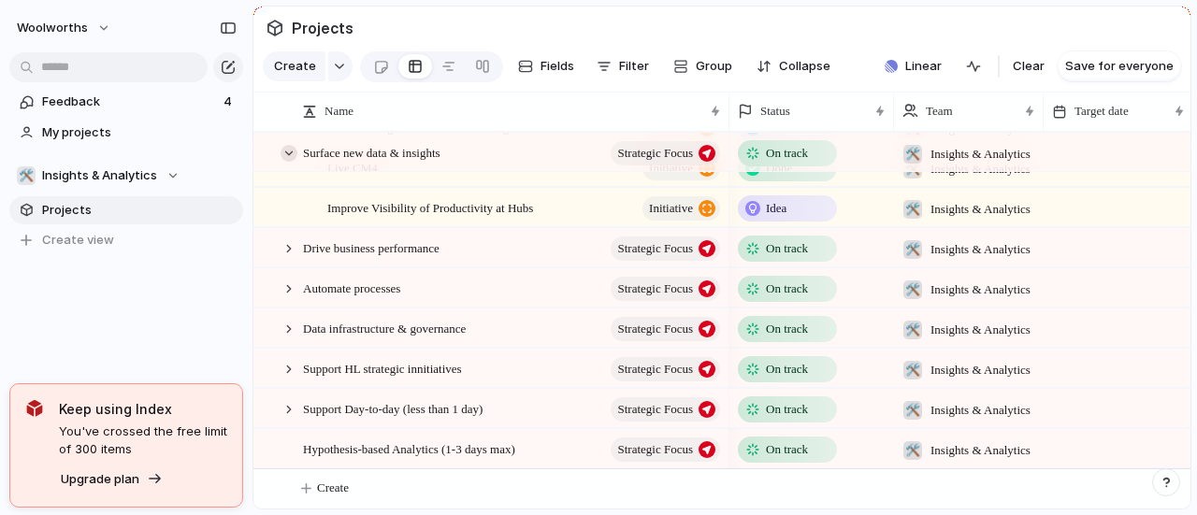
click at [290, 162] on div at bounding box center [289, 153] width 17 height 17
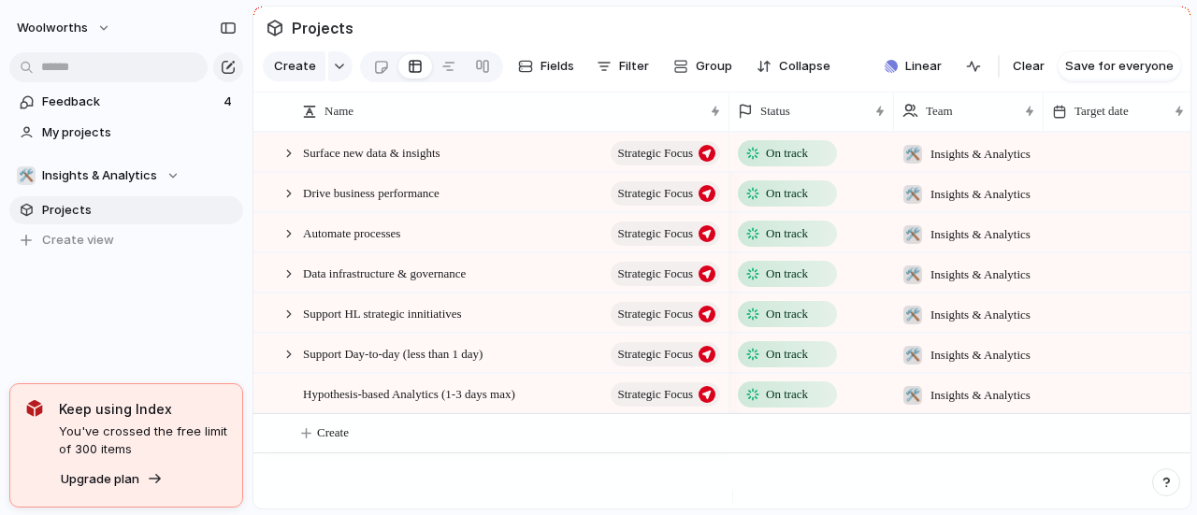
scroll to position [0, 0]
click at [354, 404] on span "Hypothesis-based Analytics (1-3 days max)" at bounding box center [409, 393] width 212 height 22
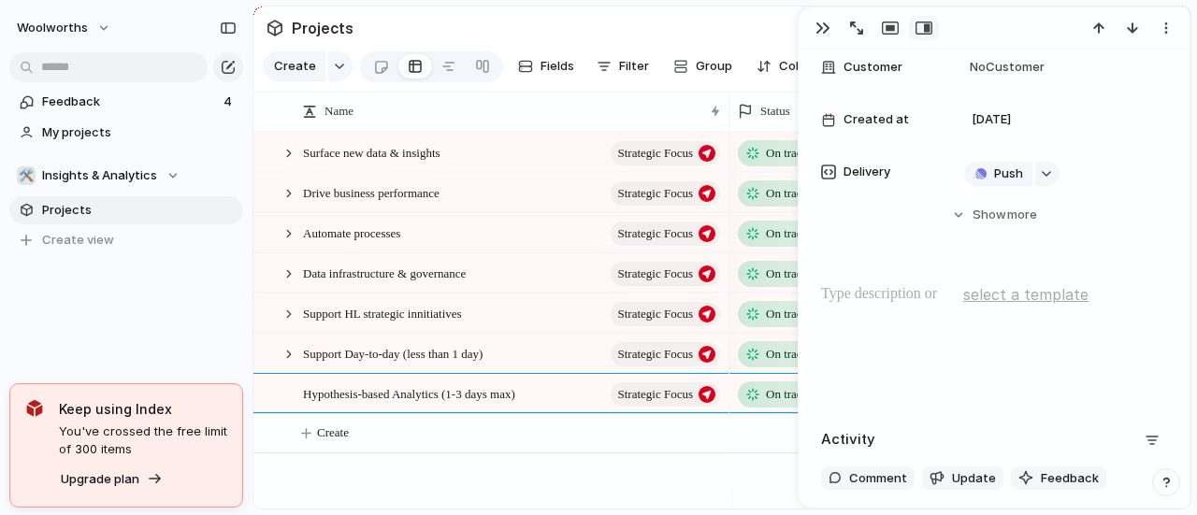
scroll to position [374, 0]
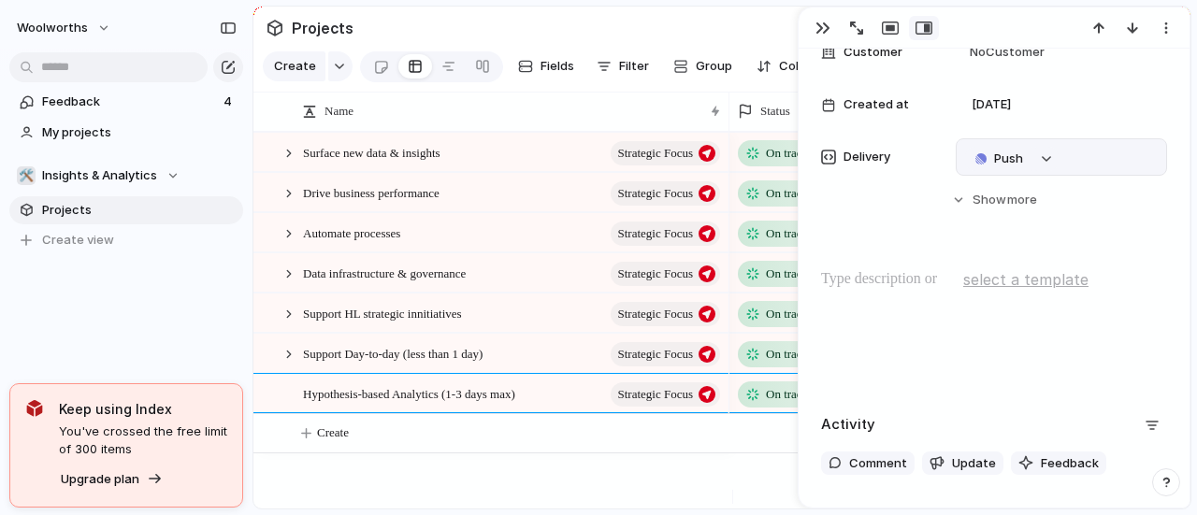
click at [1057, 162] on button "button" at bounding box center [1047, 159] width 24 height 24
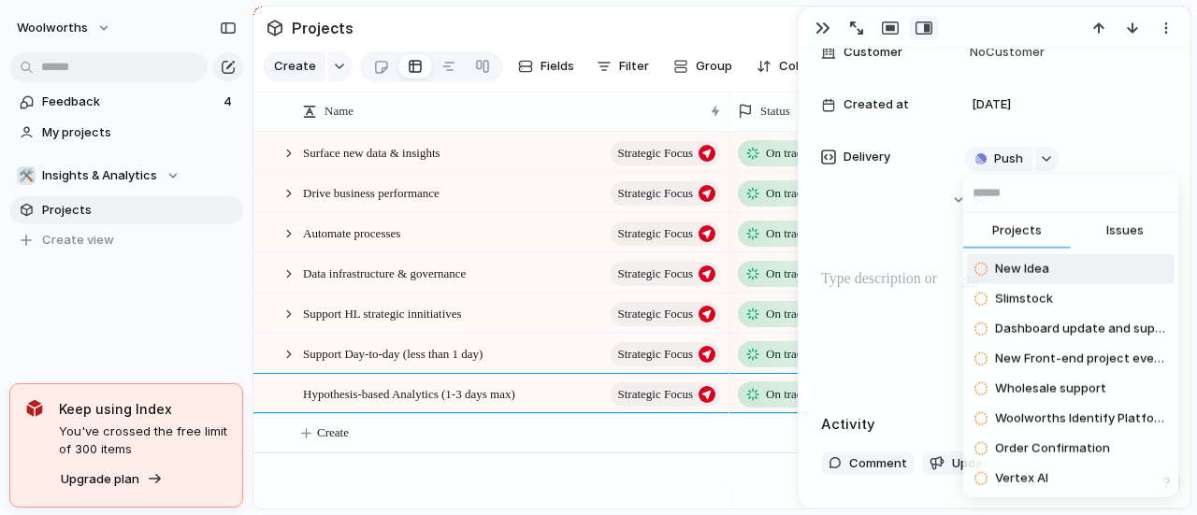
click at [1060, 201] on input "text" at bounding box center [1070, 193] width 215 height 37
click at [508, 478] on div "Projects Issues New Idea Slimstock Dashboard update and support New Front-end p…" at bounding box center [598, 257] width 1197 height 515
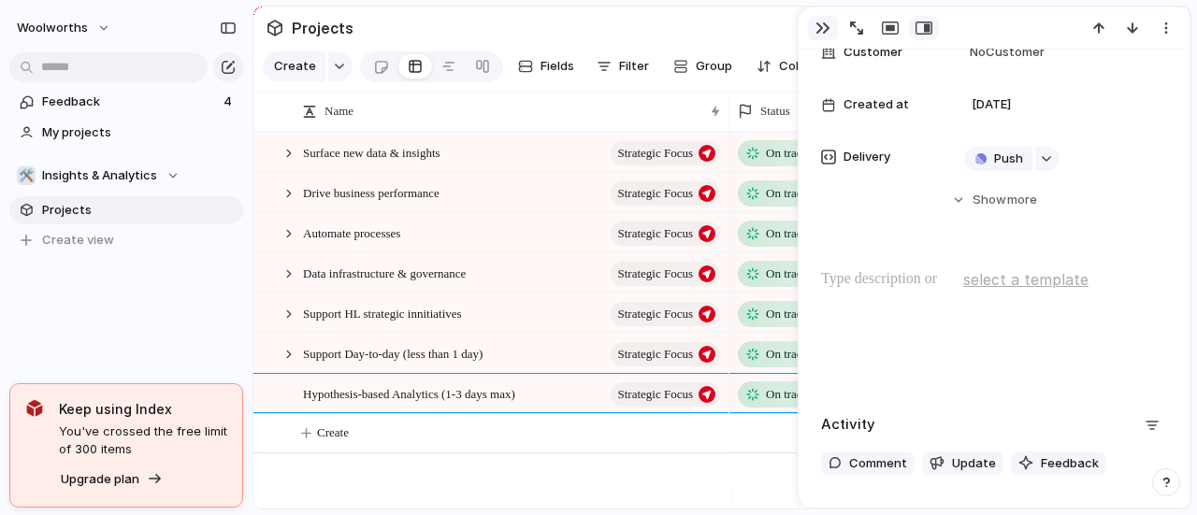
click at [819, 23] on div "button" at bounding box center [822, 28] width 15 height 15
